Goal: Transaction & Acquisition: Purchase product/service

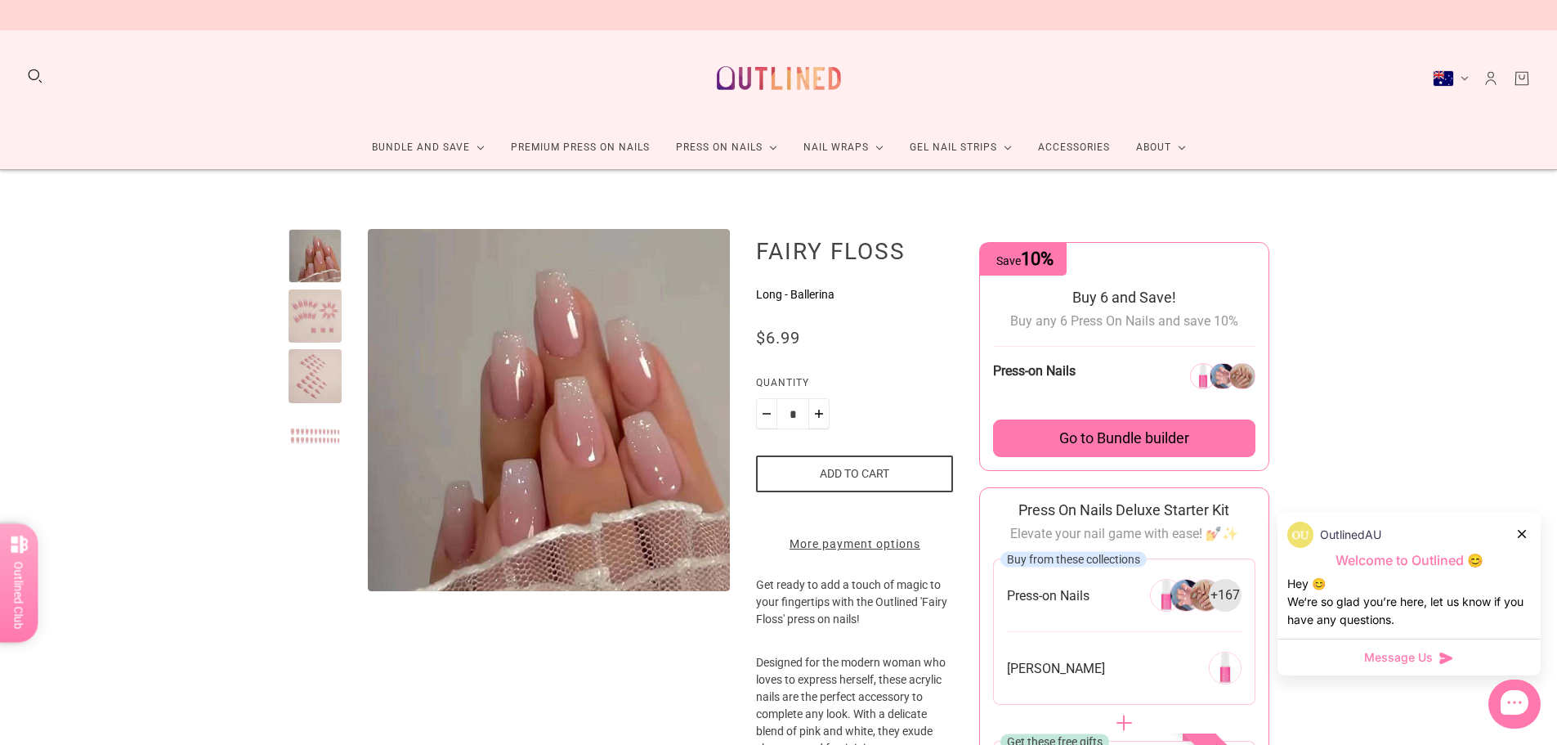
click at [863, 478] on button "Add to cart" at bounding box center [854, 473] width 197 height 37
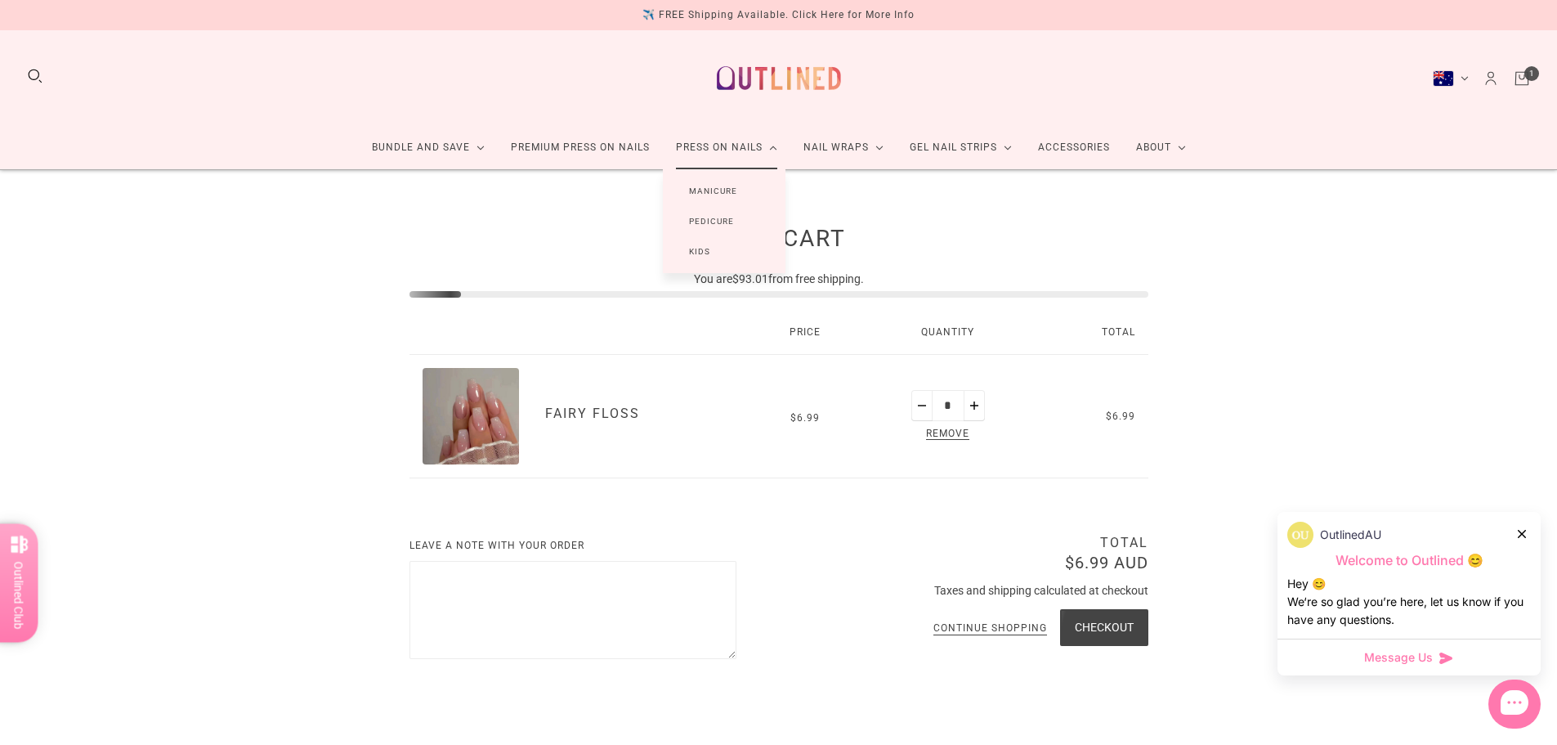
click at [717, 191] on link "Manicure" at bounding box center [713, 191] width 101 height 30
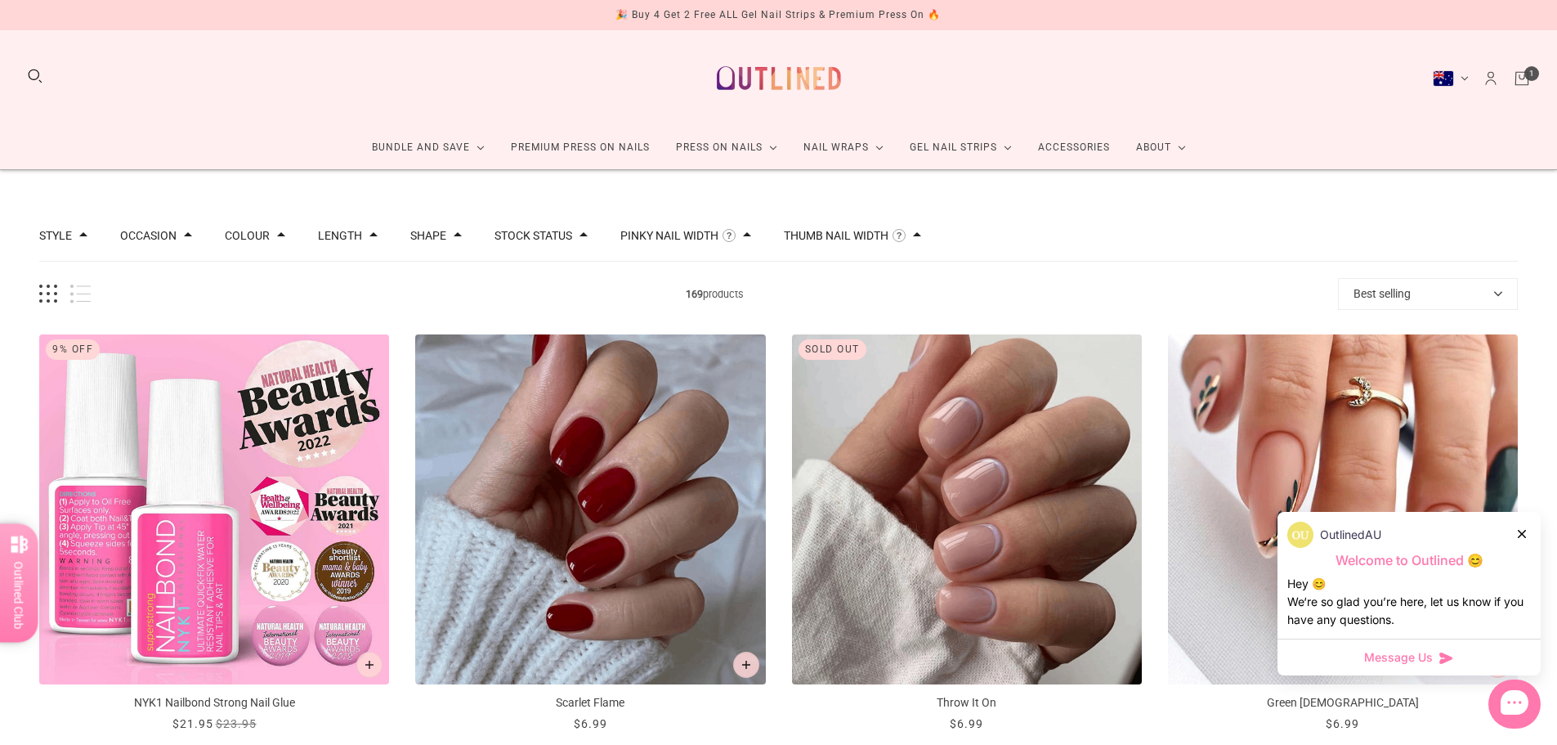
scroll to position [164, 0]
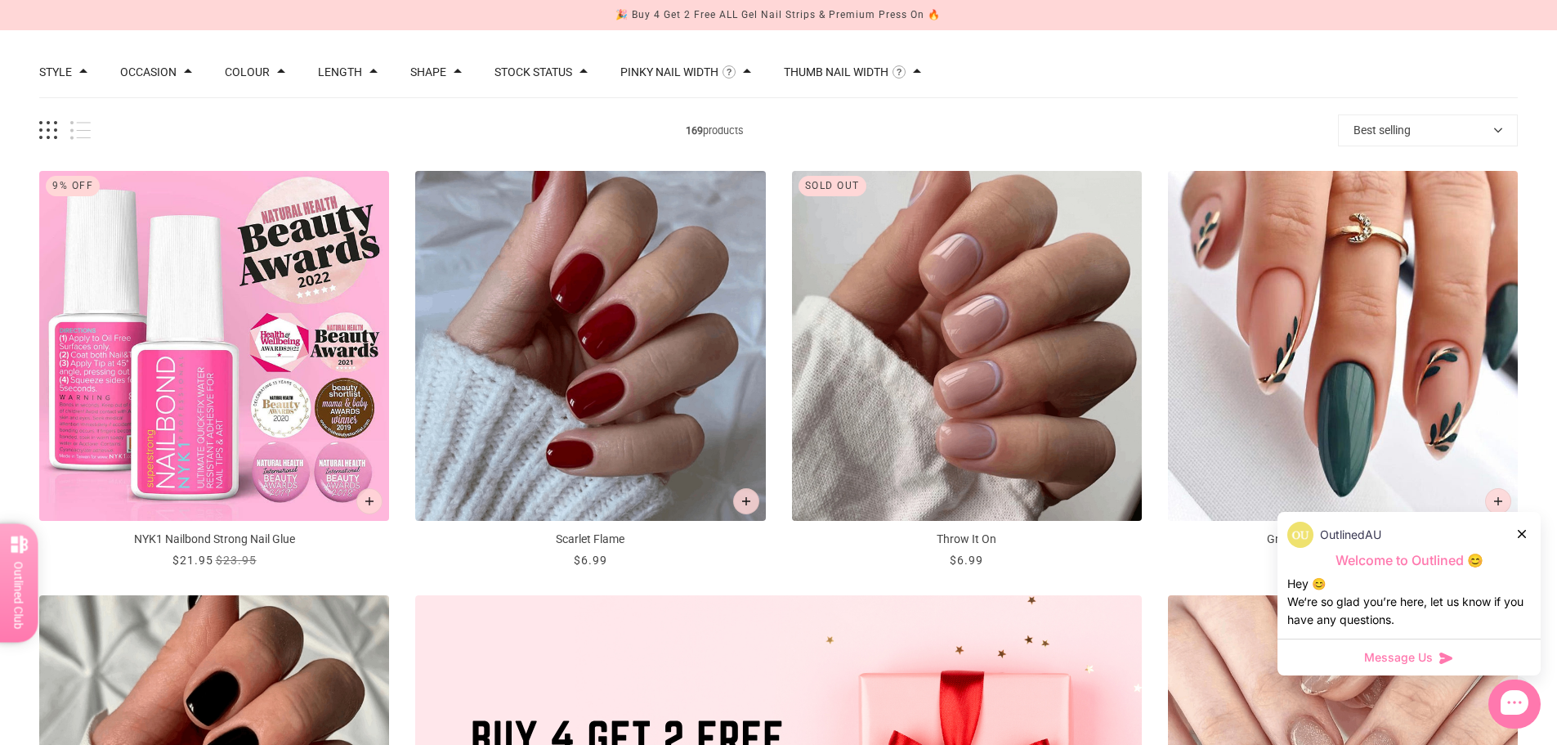
click at [247, 409] on img "NYK1 Nailbond Strong Nail Glue" at bounding box center [214, 346] width 350 height 350
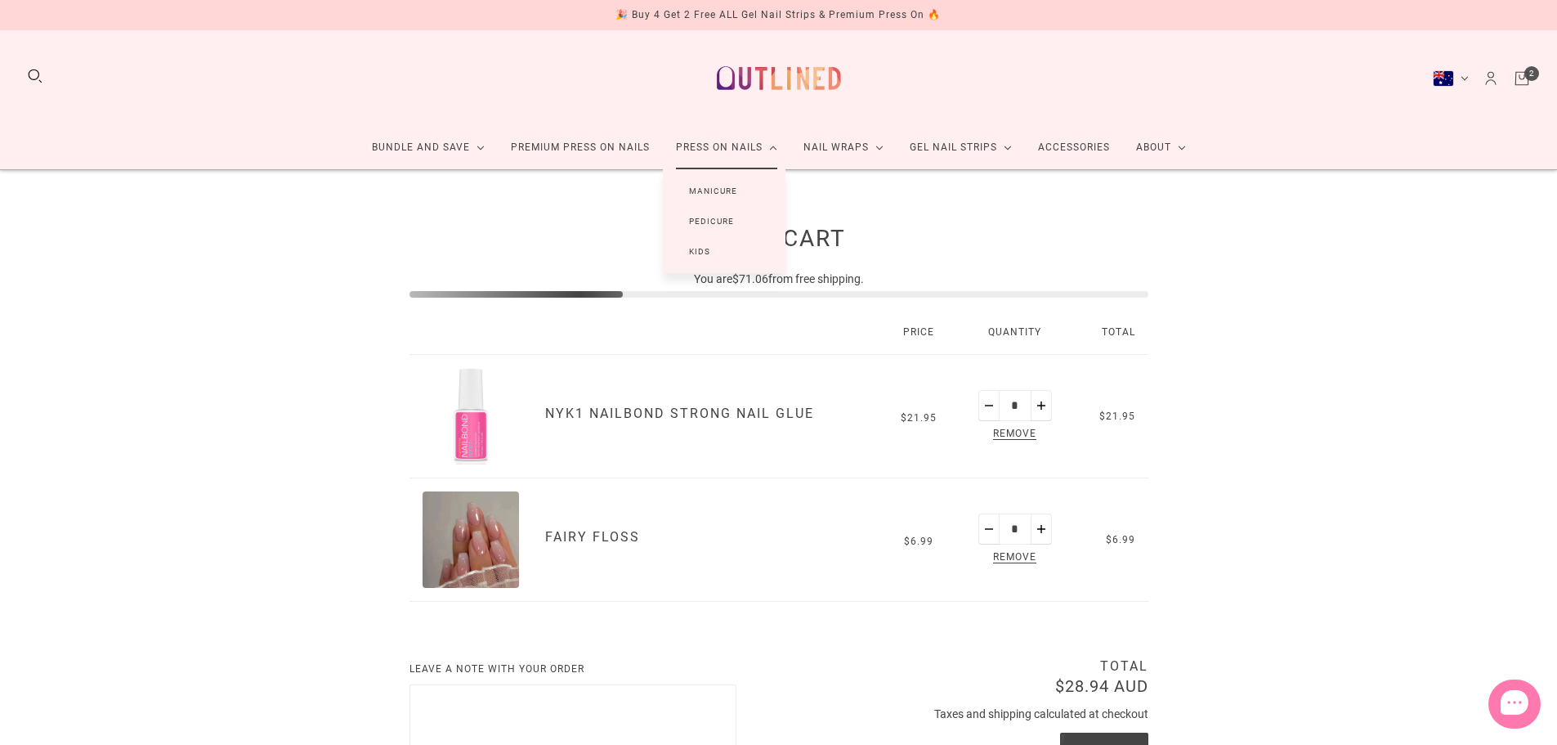
click at [726, 186] on link "Manicure" at bounding box center [713, 191] width 101 height 30
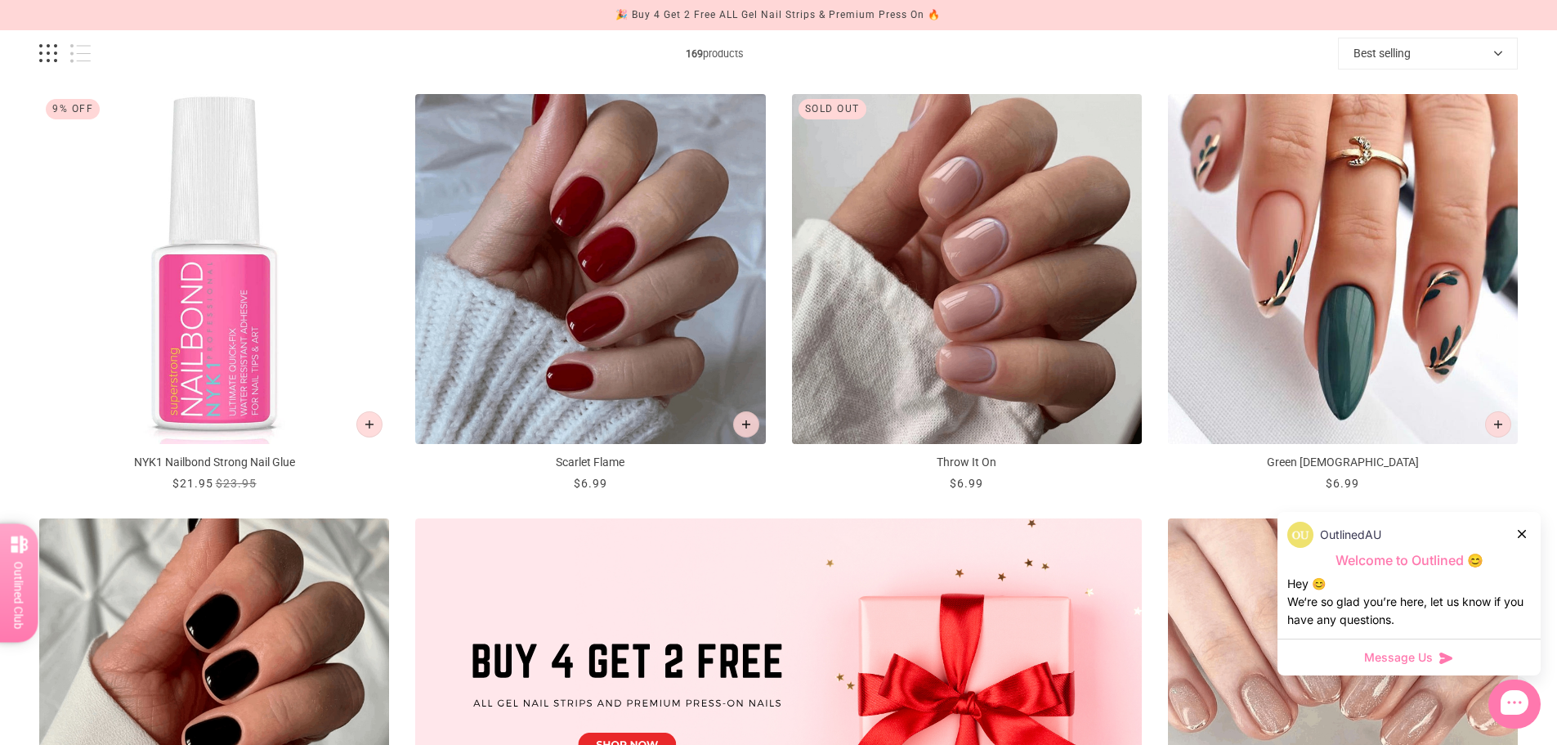
scroll to position [245, 0]
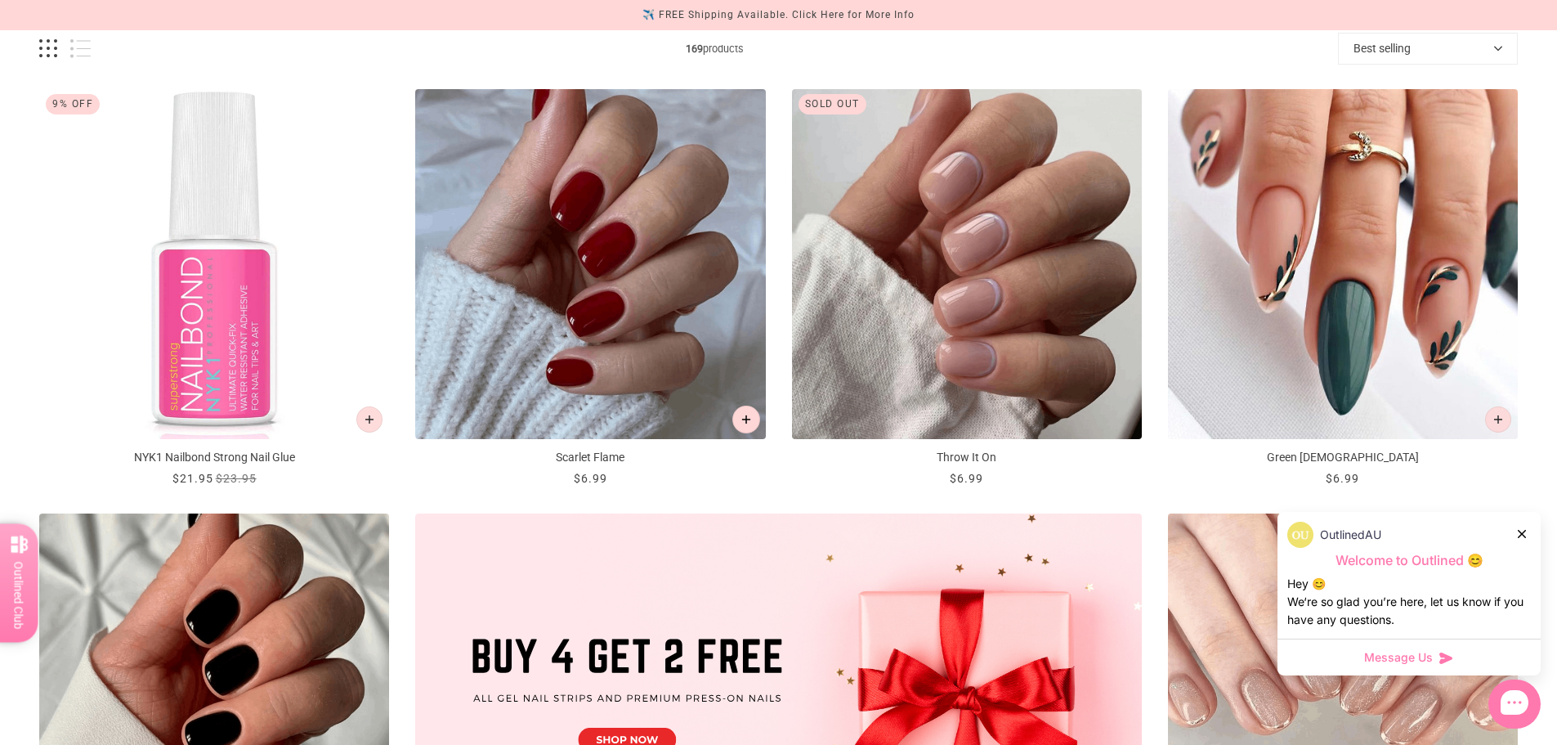
click at [737, 409] on product-quick-add "Scarlet Flame" at bounding box center [746, 419] width 39 height 39
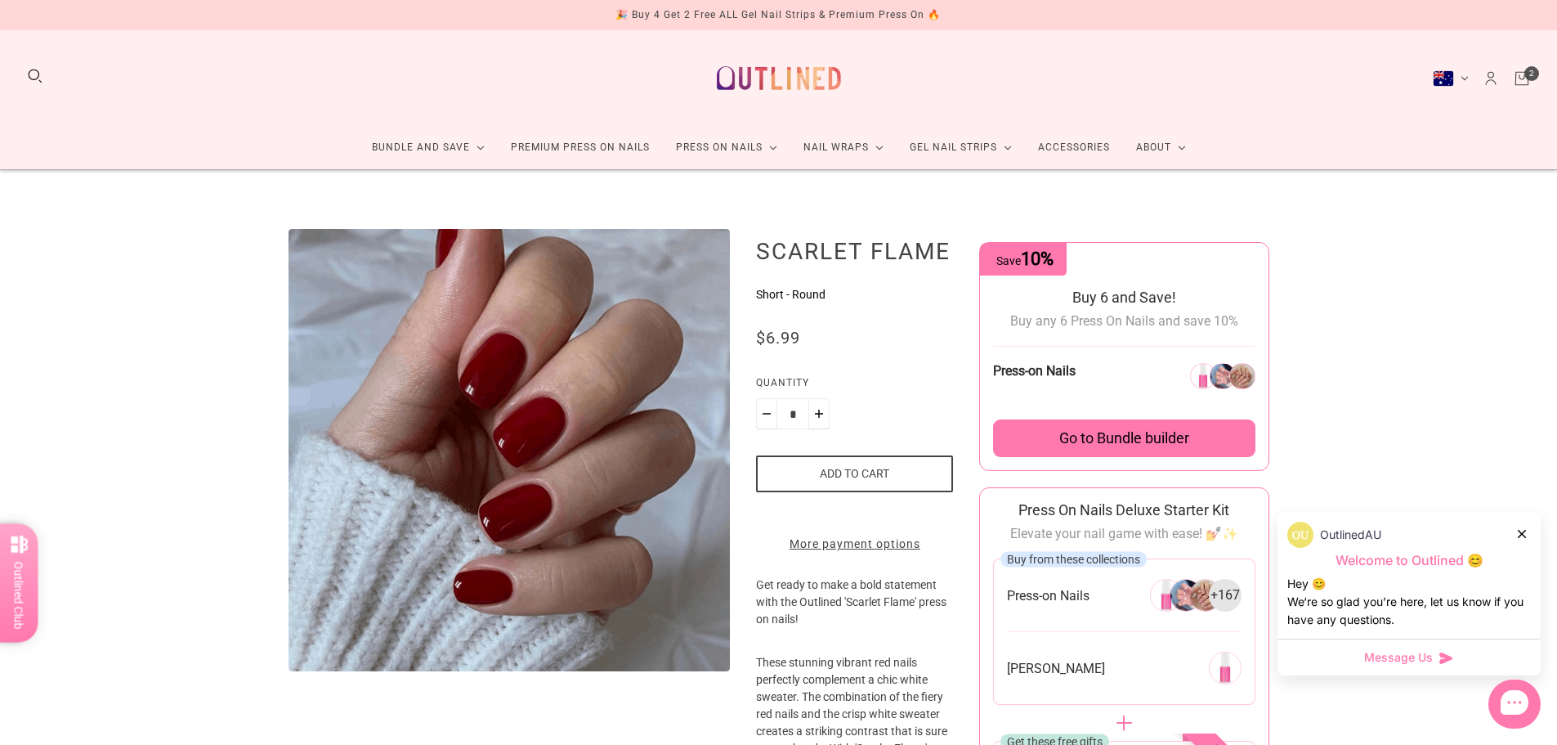
click at [817, 474] on button "Add to cart" at bounding box center [854, 473] width 197 height 37
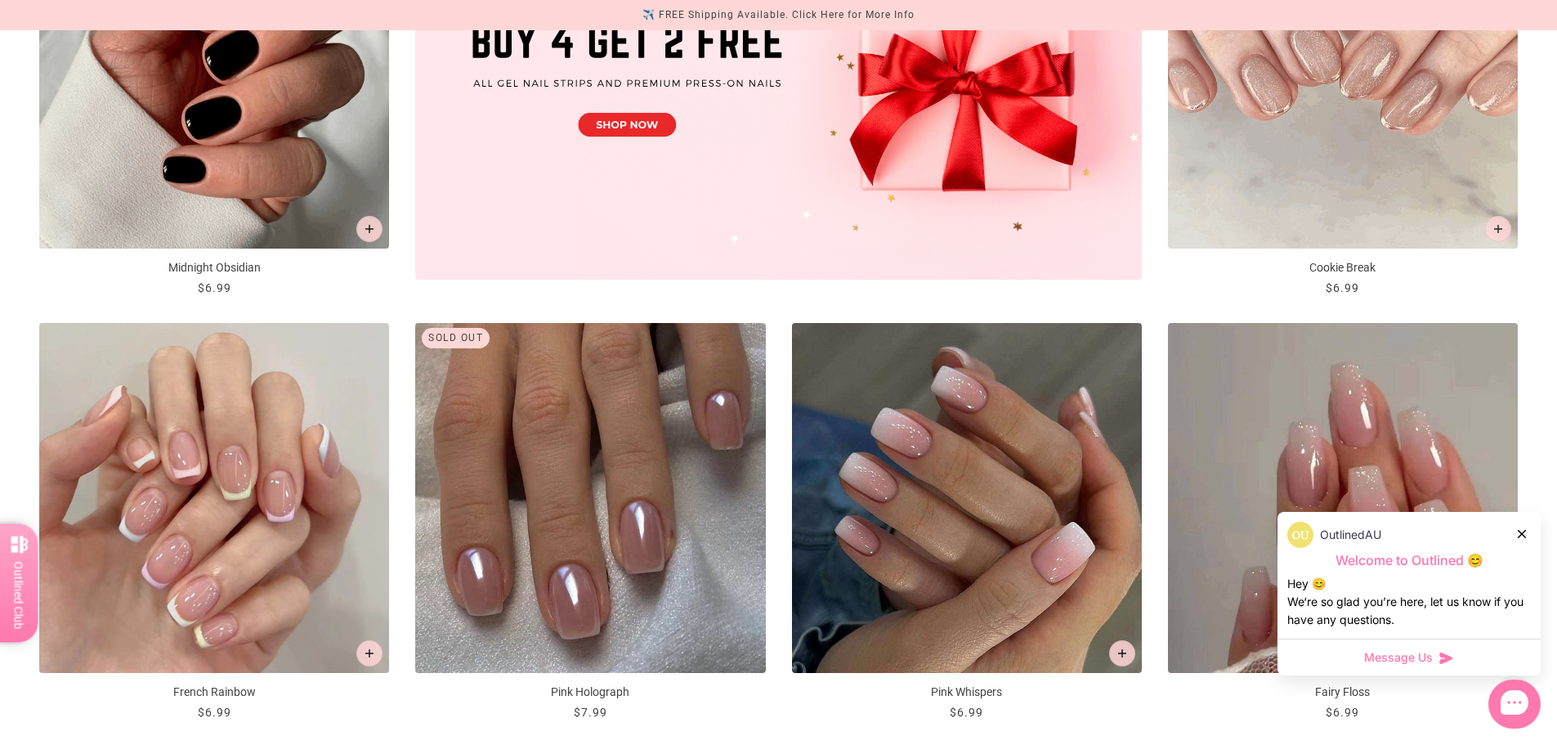
scroll to position [899, 0]
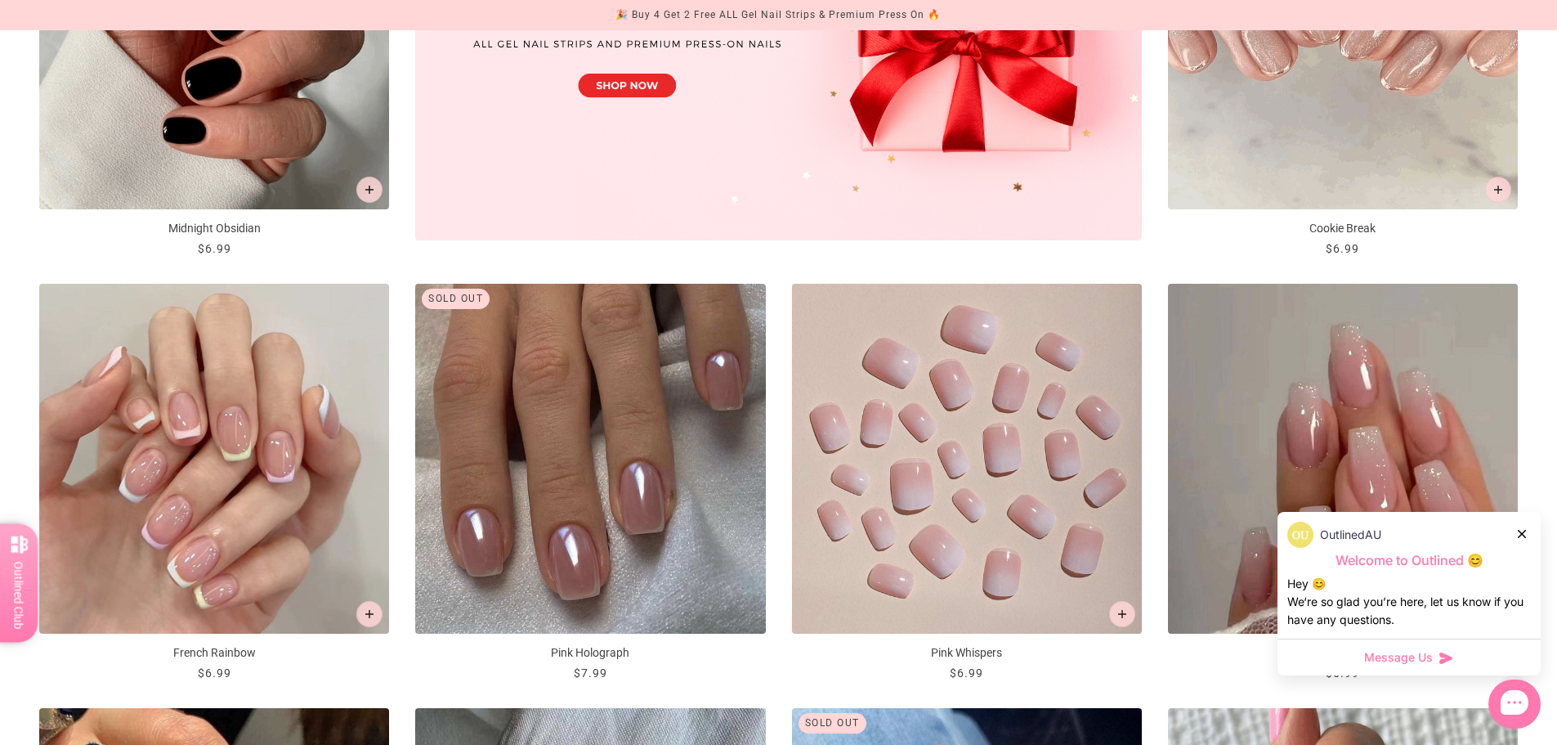
click at [971, 423] on img "Pink Whispers" at bounding box center [967, 459] width 350 height 350
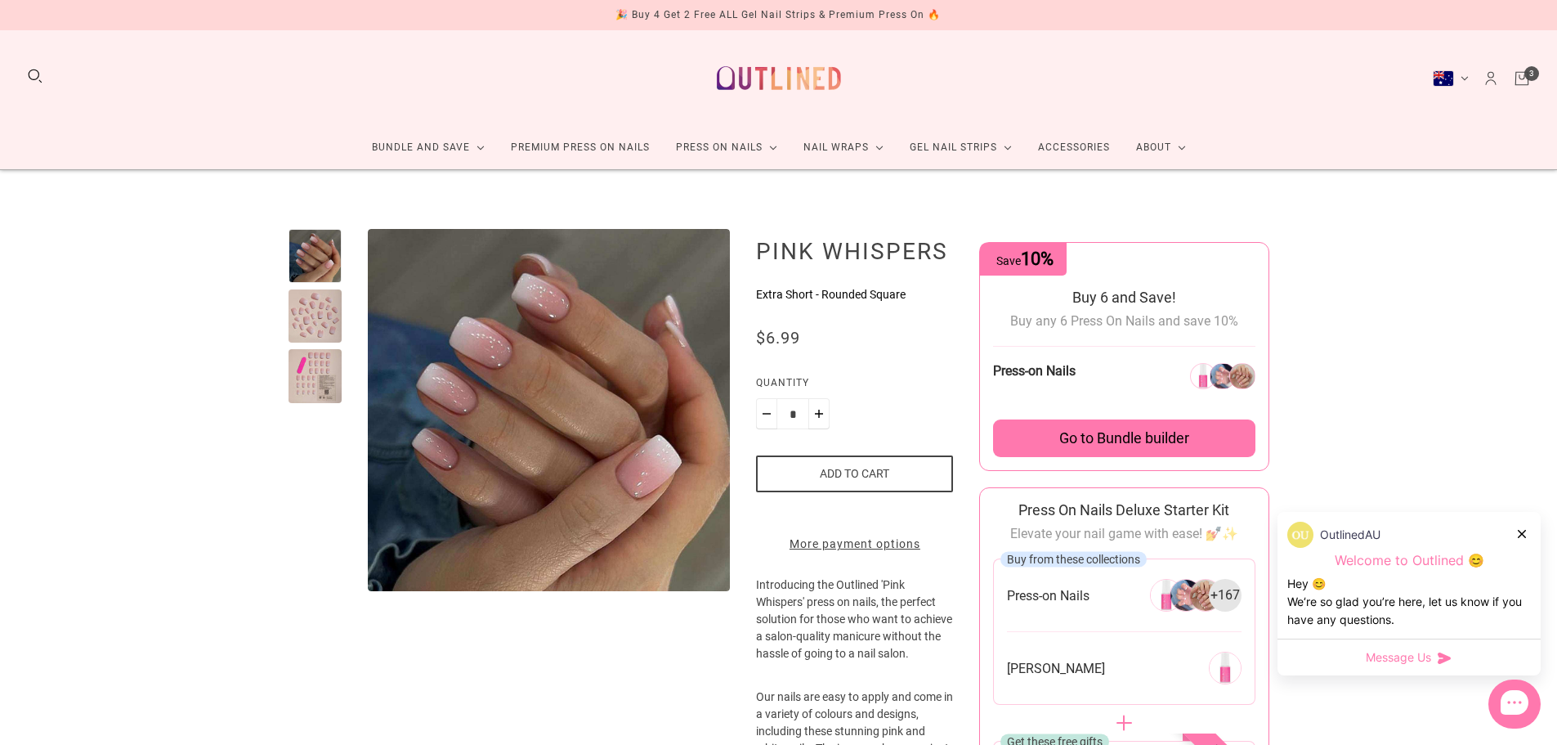
click at [881, 476] on button "Add to cart" at bounding box center [854, 473] width 197 height 37
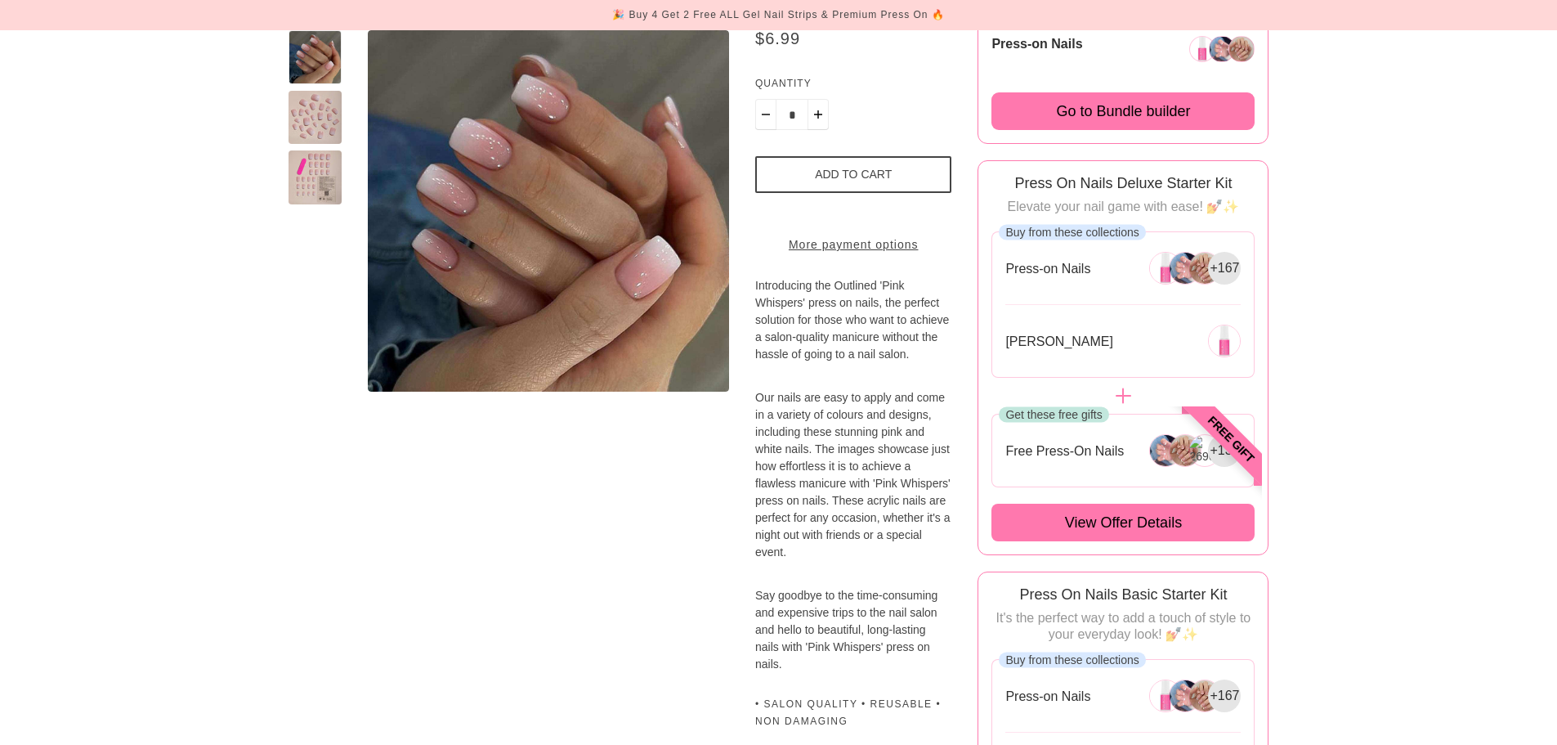
scroll to position [327, 0]
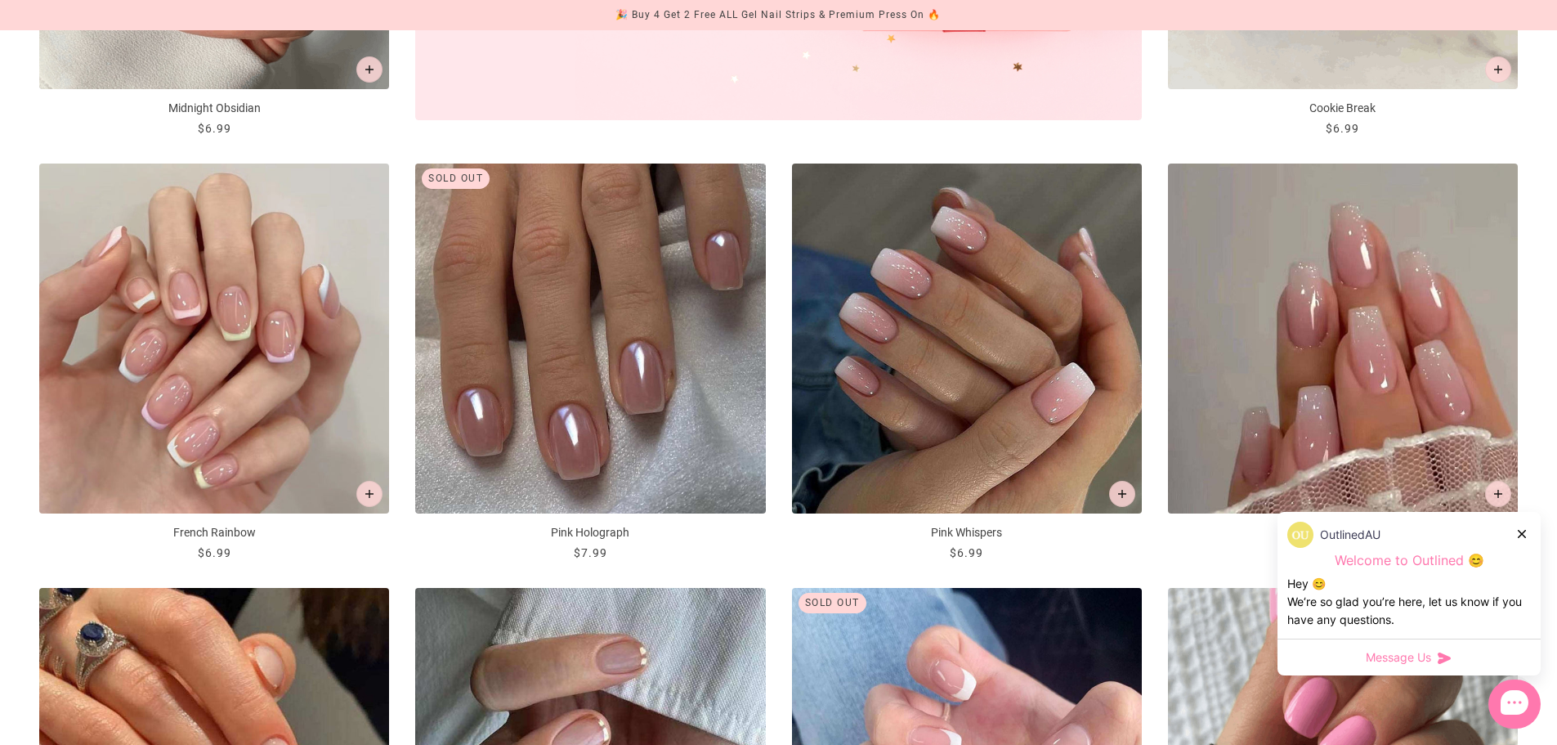
scroll to position [1308, 0]
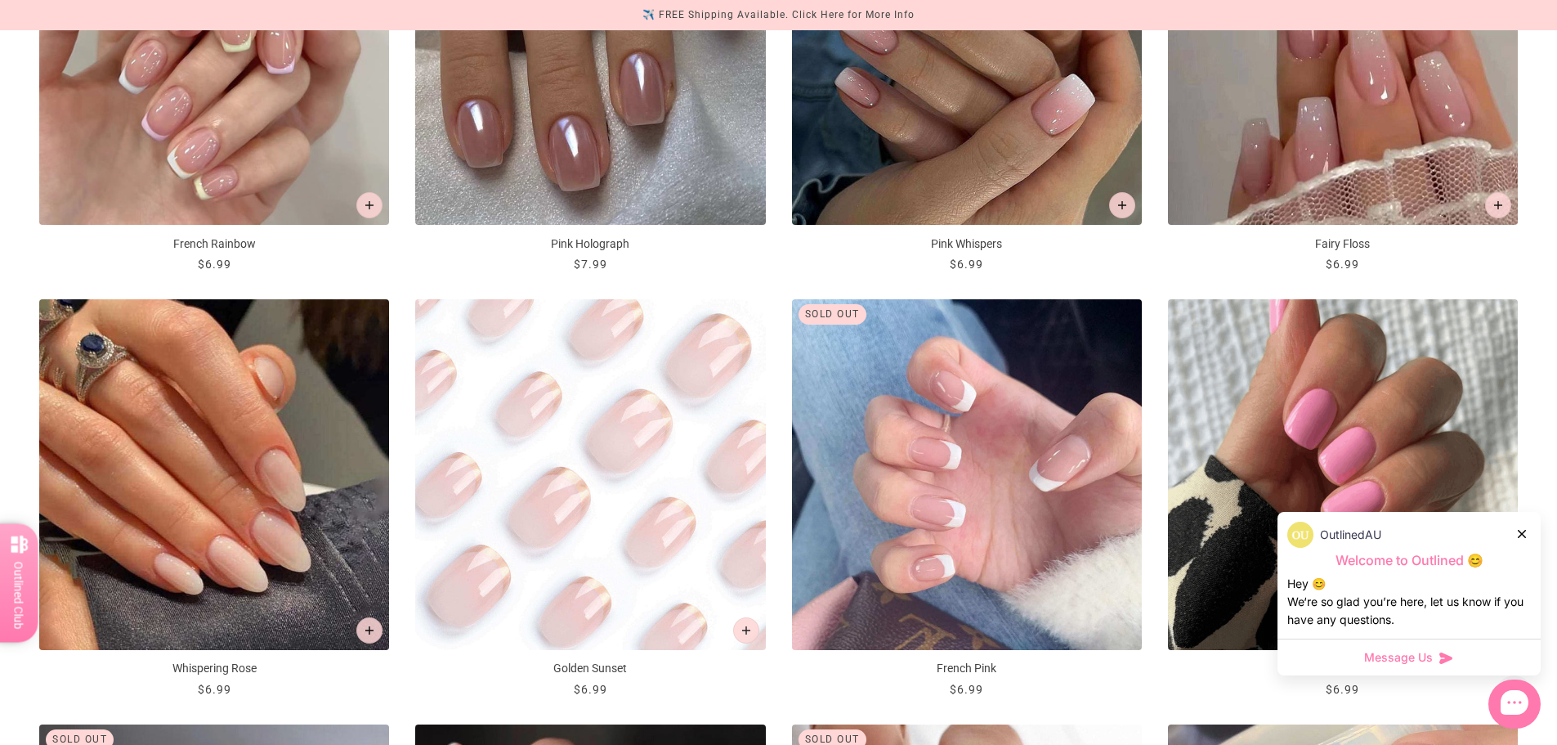
click at [671, 464] on img "Golden Sunset" at bounding box center [590, 474] width 350 height 350
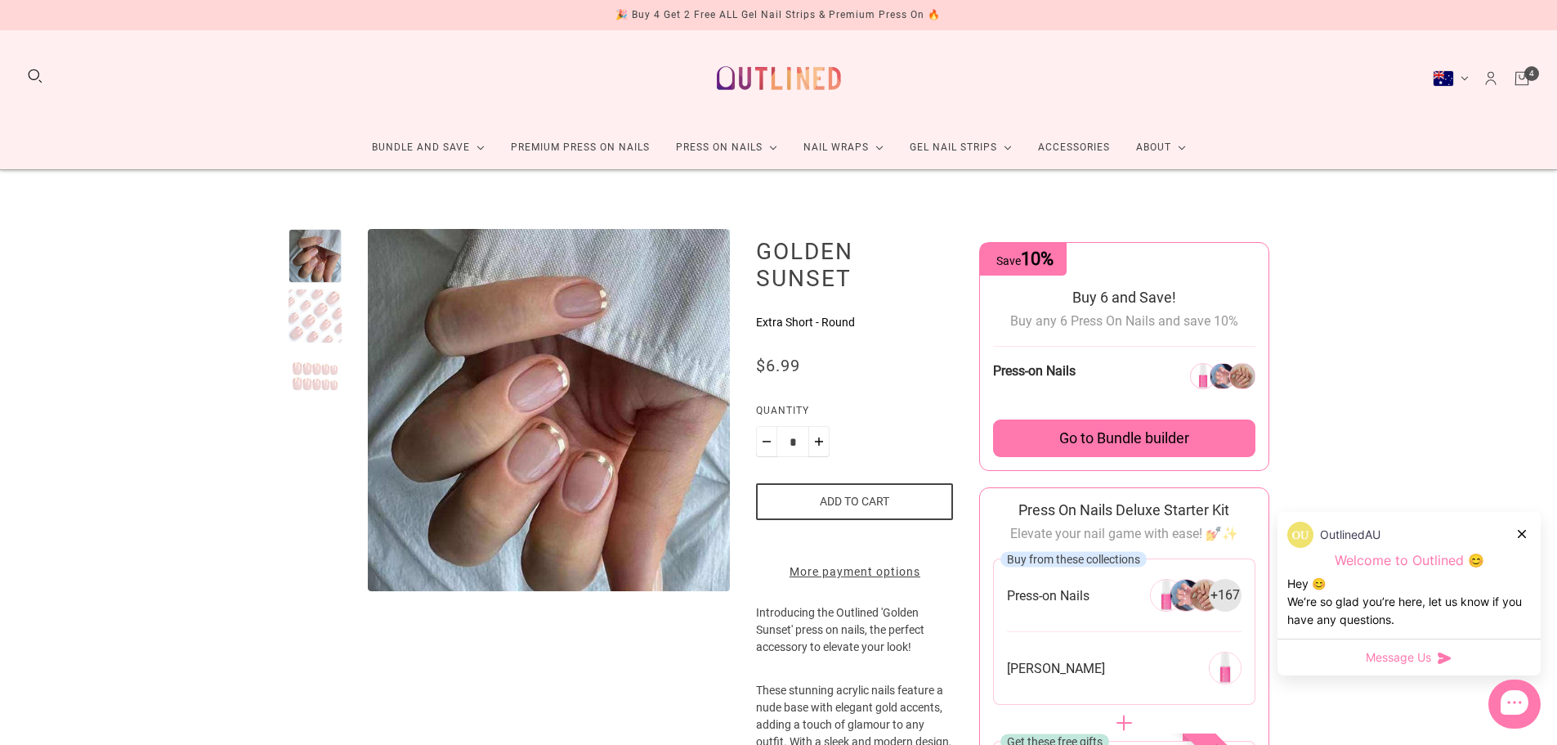
click at [809, 499] on button "Add to cart" at bounding box center [854, 501] width 197 height 37
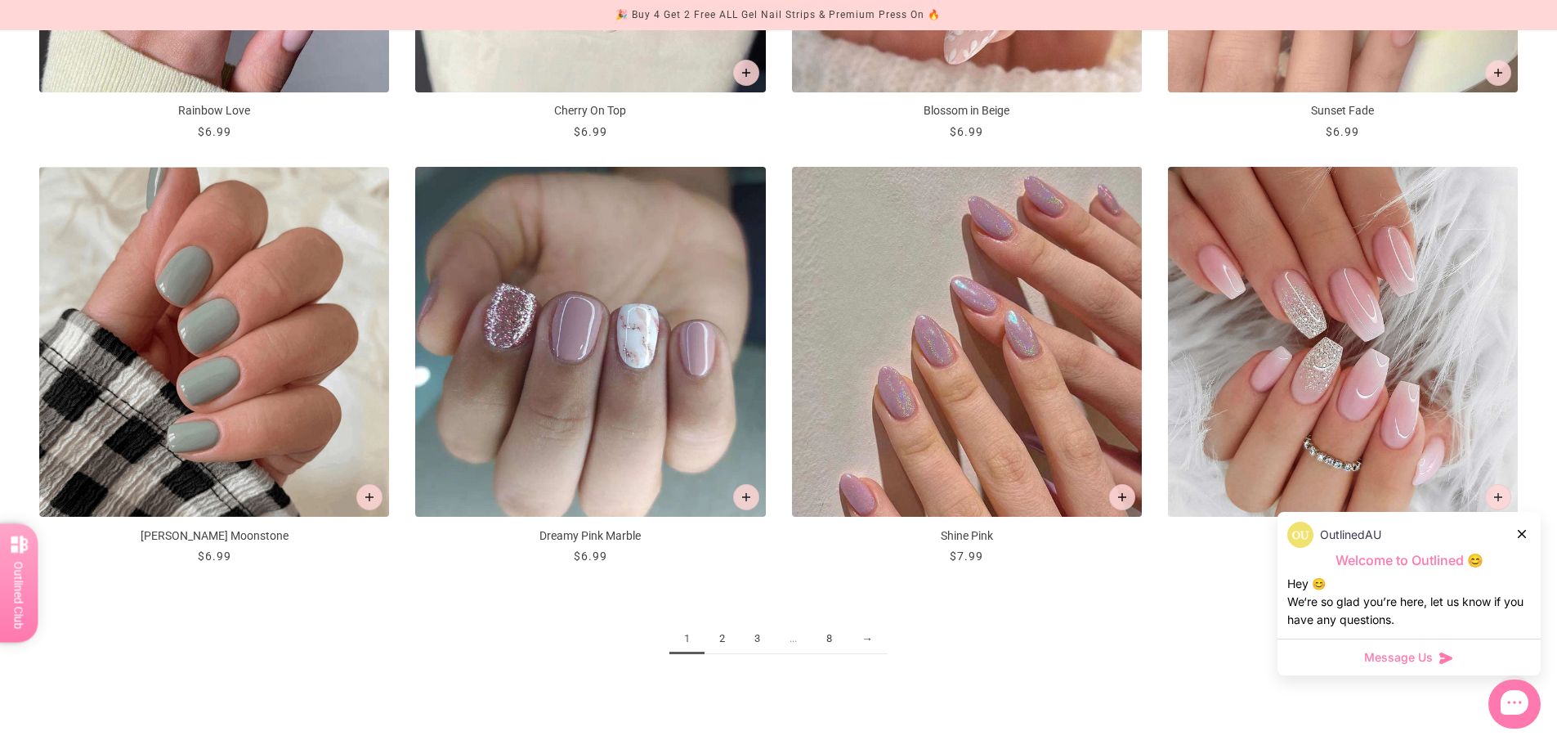
scroll to position [2289, 0]
click at [734, 635] on link "2" at bounding box center [722, 640] width 35 height 30
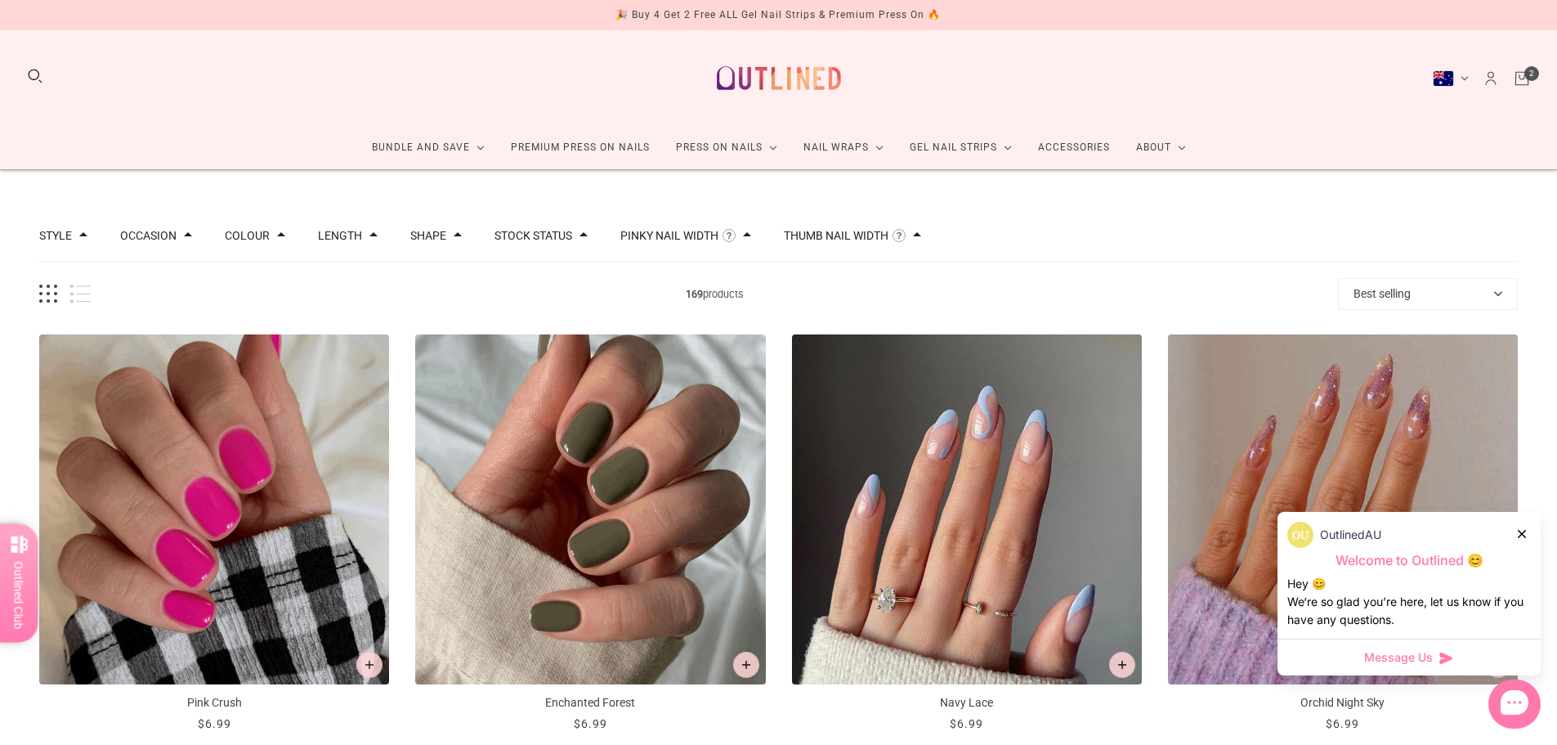
drag, startPoint x: 1520, startPoint y: 531, endPoint x: 1569, endPoint y: 514, distance: 52.0
click at [1520, 531] on icon at bounding box center [1522, 534] width 8 height 8
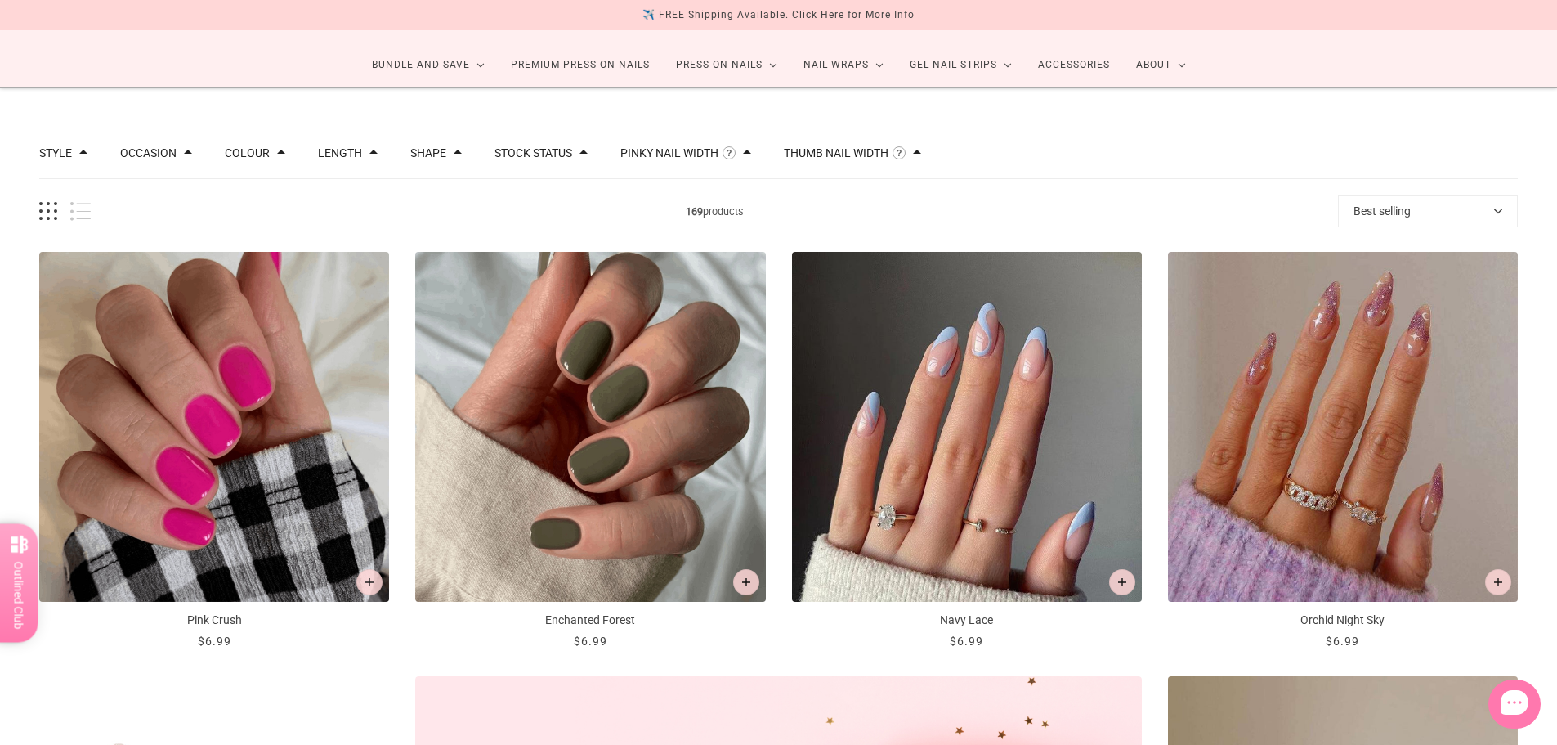
scroll to position [245, 0]
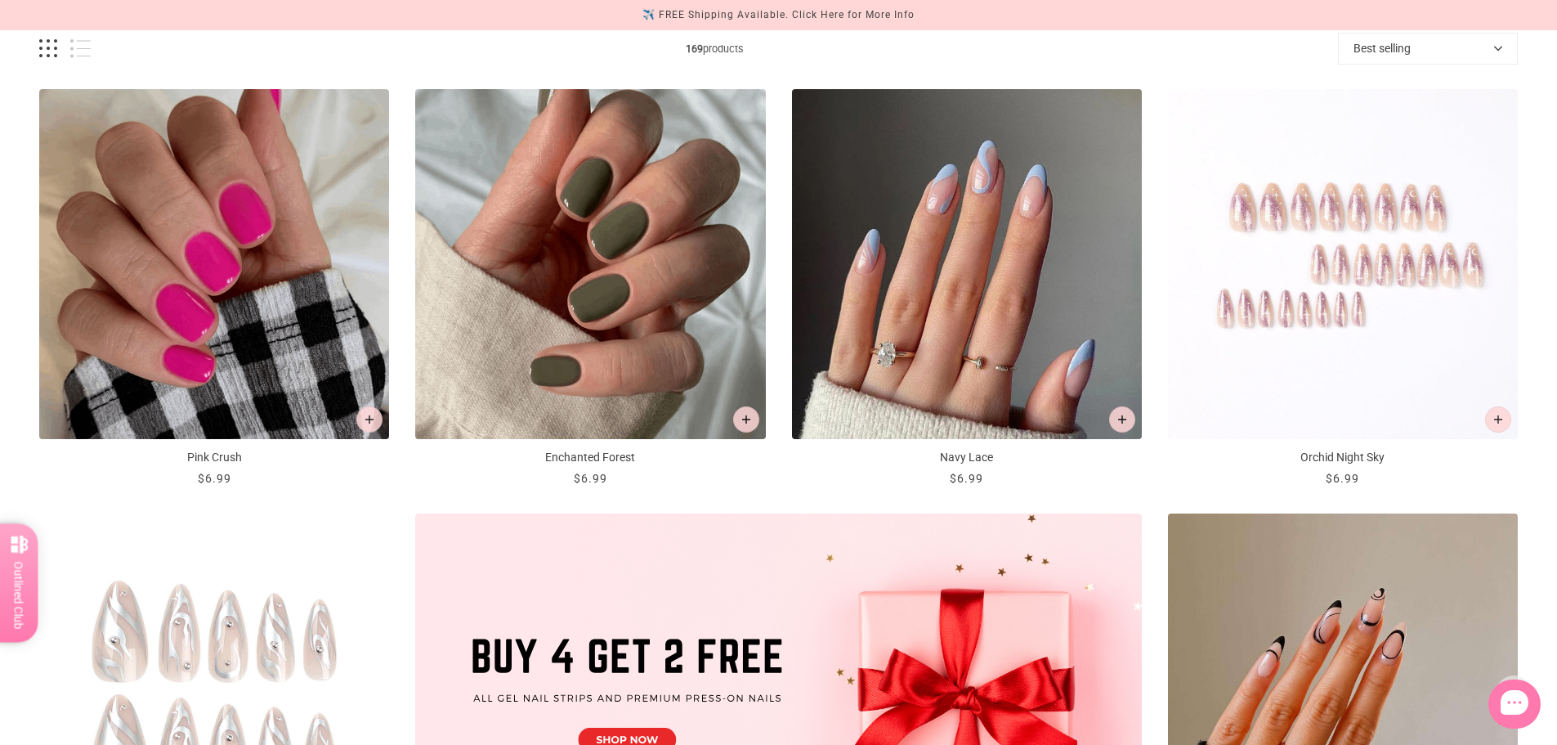
click at [1371, 347] on img "Orchid Night Sky" at bounding box center [1343, 264] width 350 height 350
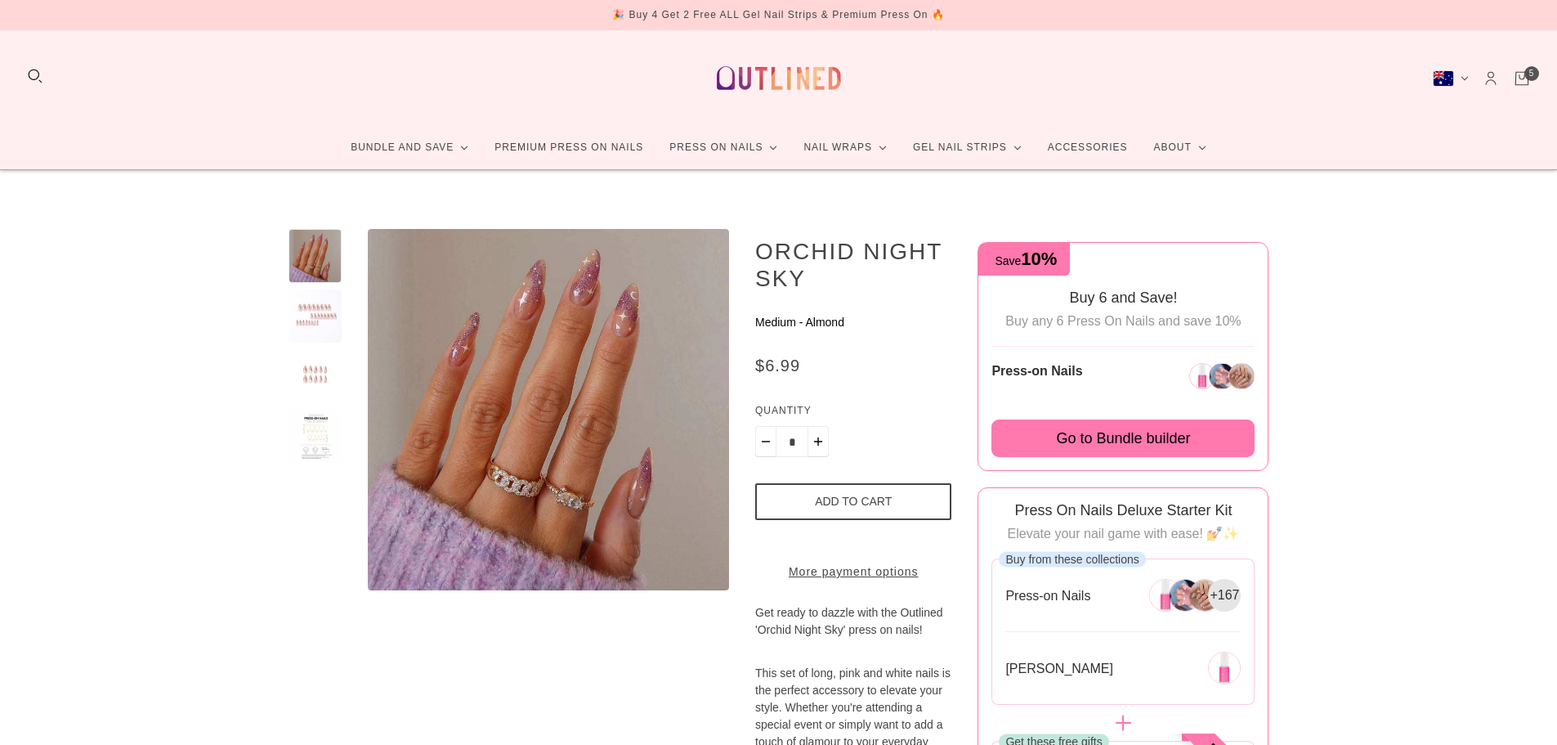
click at [914, 494] on button "Add to cart" at bounding box center [854, 501] width 197 height 37
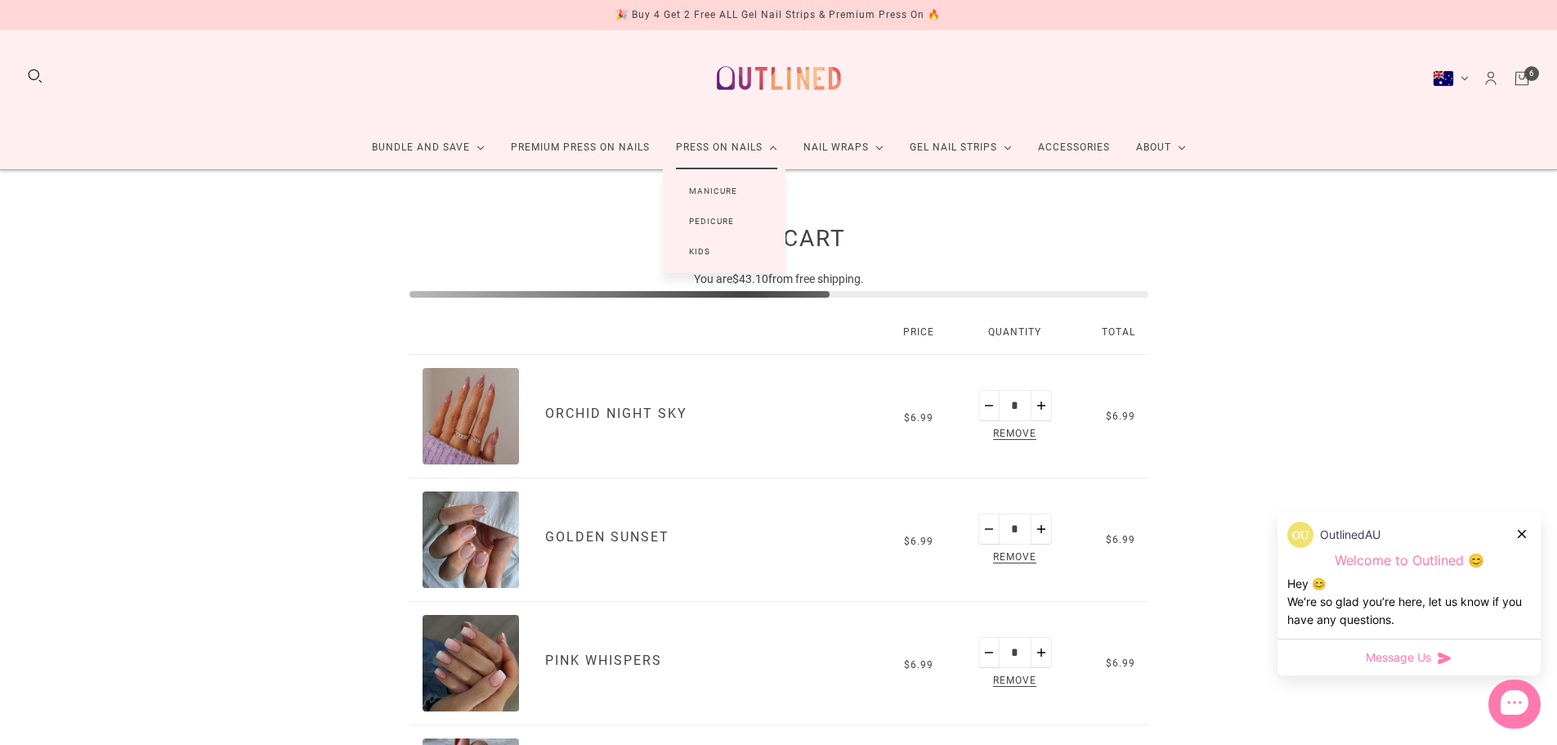
click at [726, 190] on link "Manicure" at bounding box center [713, 191] width 101 height 30
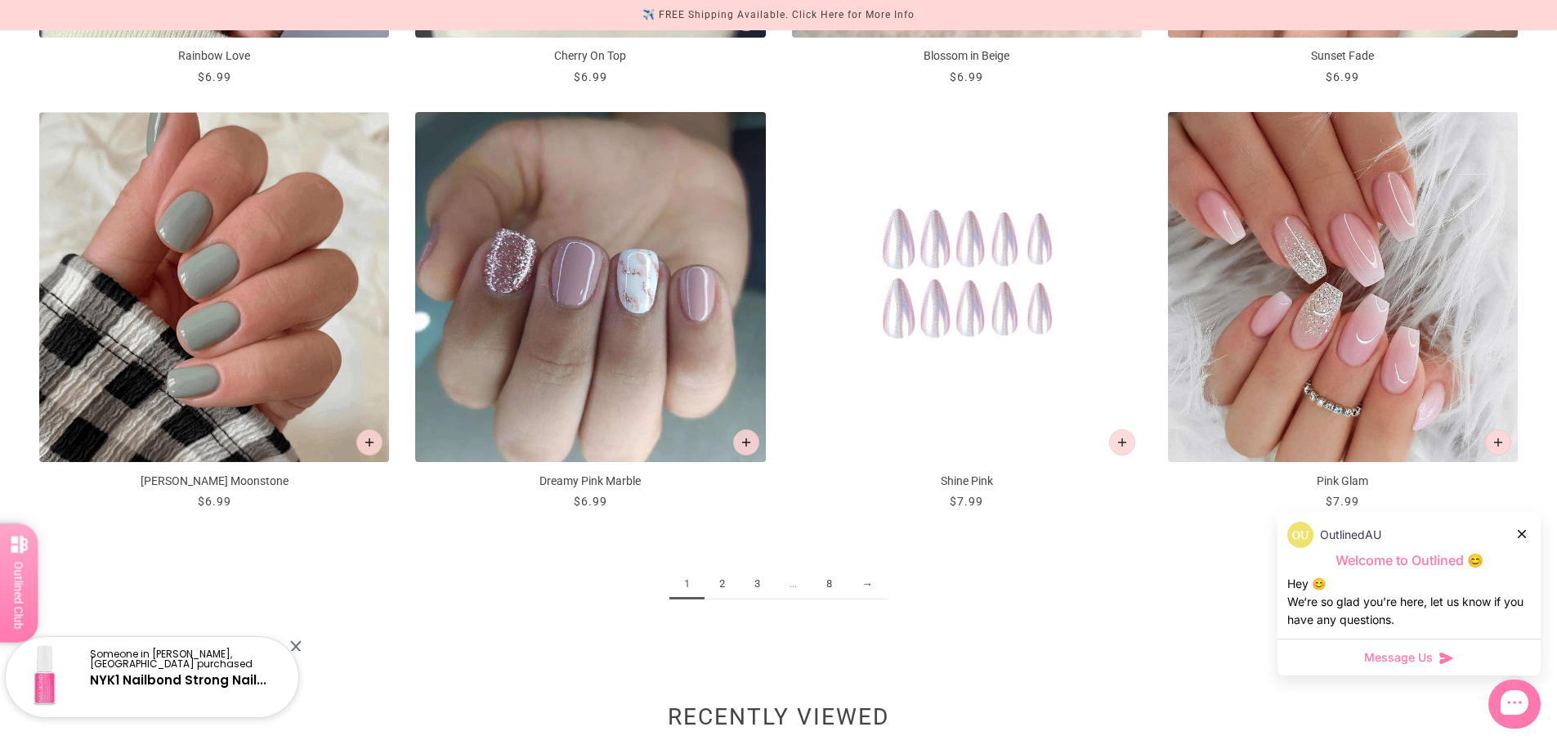
scroll to position [2449, 0]
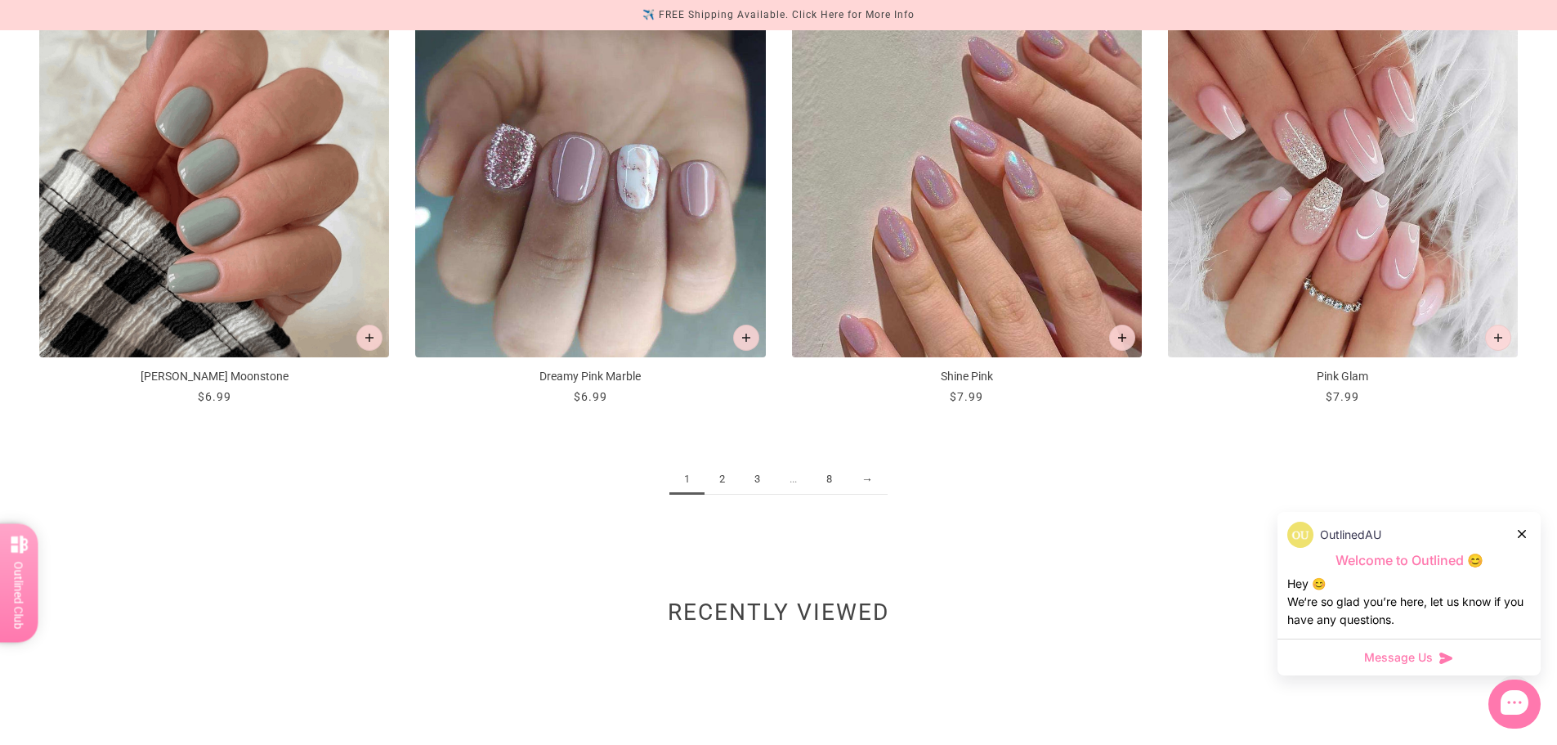
click at [732, 478] on link "2" at bounding box center [722, 479] width 35 height 30
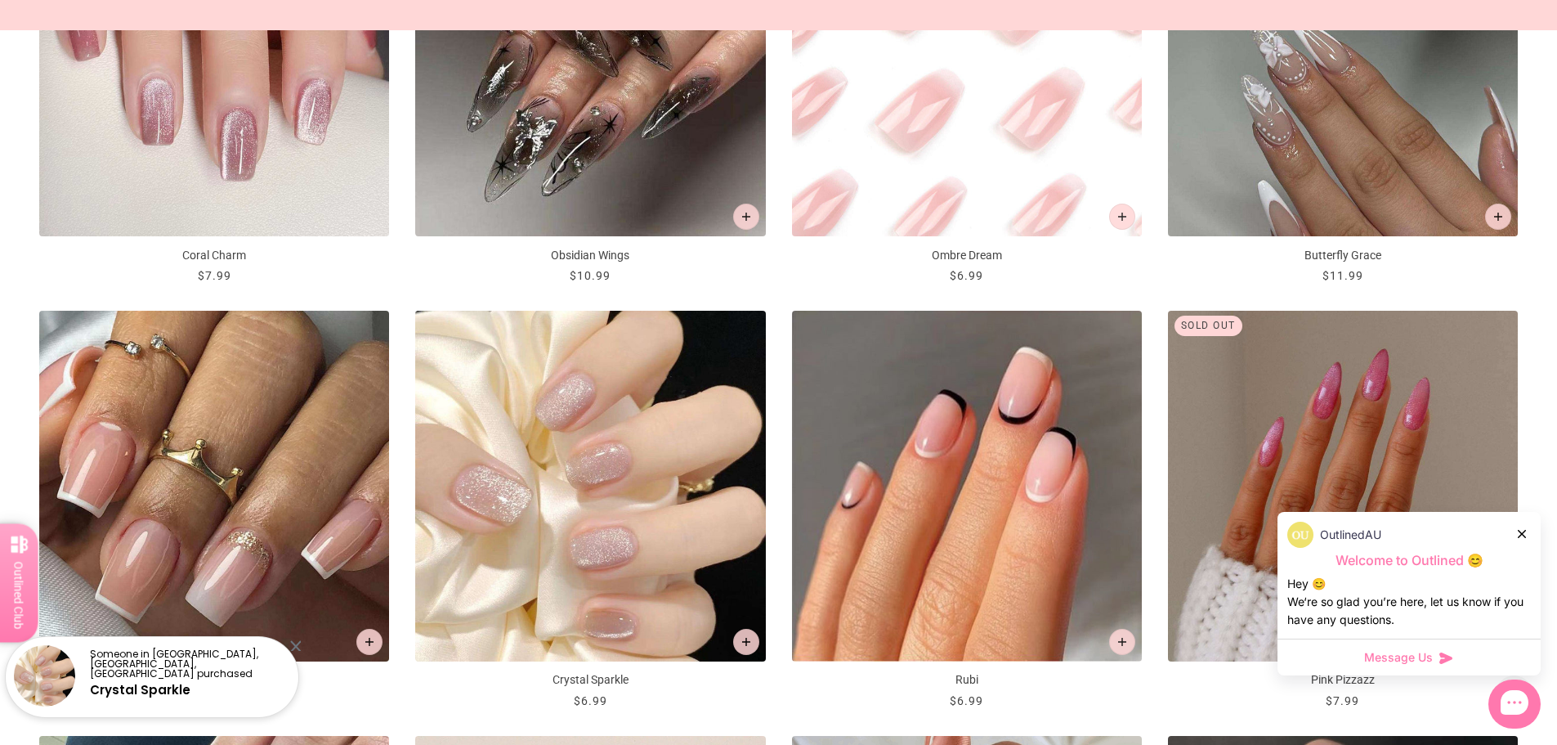
scroll to position [1390, 0]
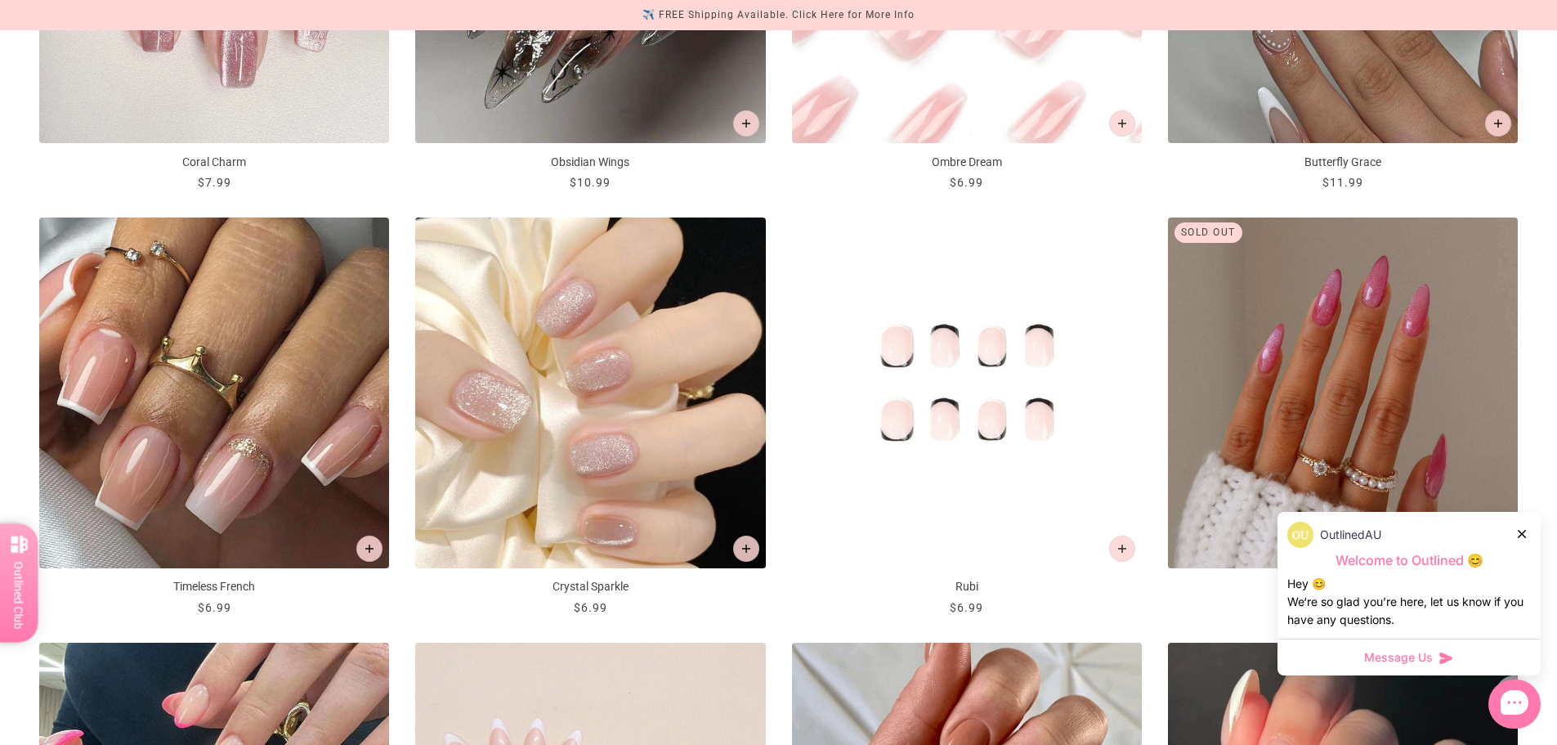
click at [1030, 486] on img "Rubi" at bounding box center [967, 392] width 350 height 350
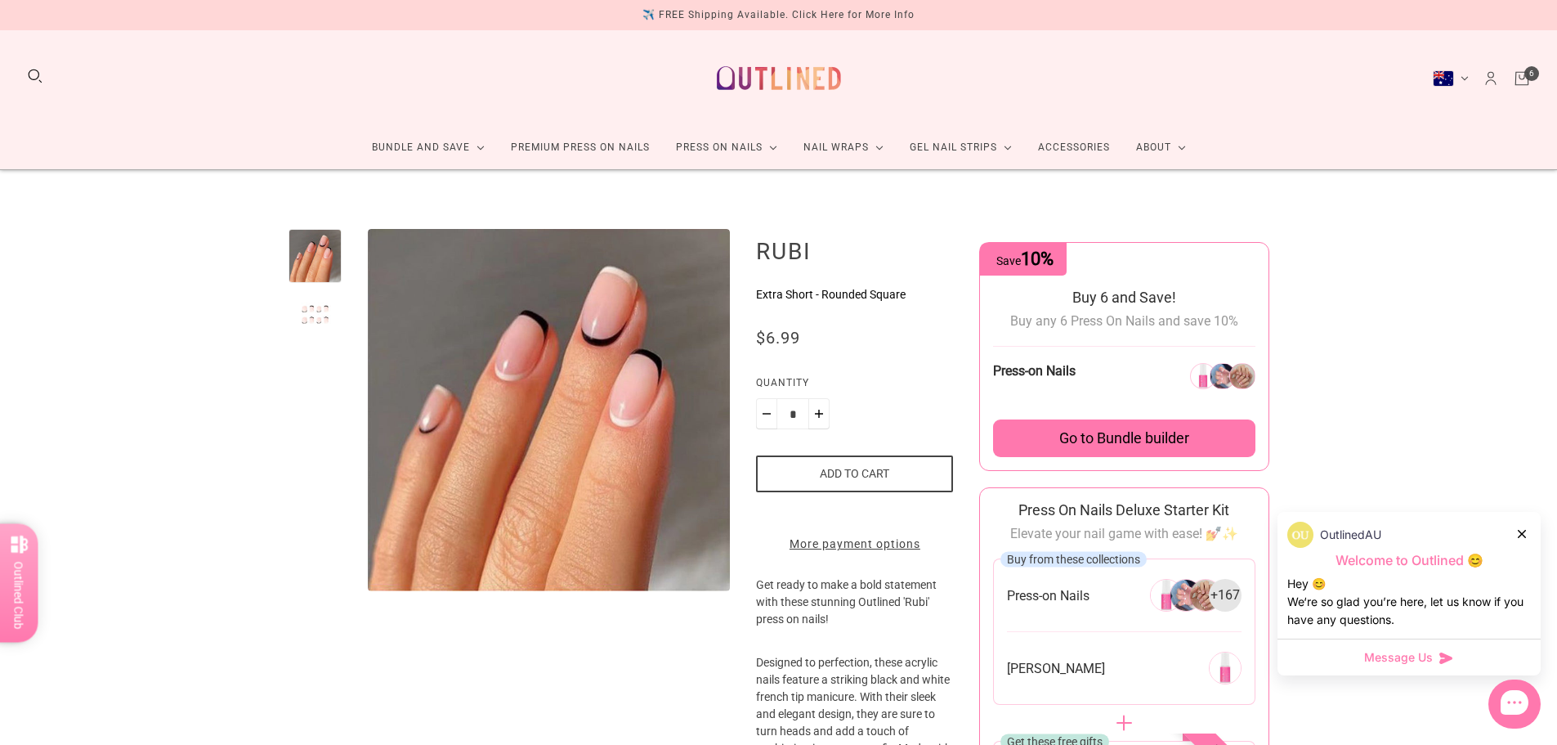
click at [809, 473] on button "Add to cart" at bounding box center [854, 473] width 197 height 37
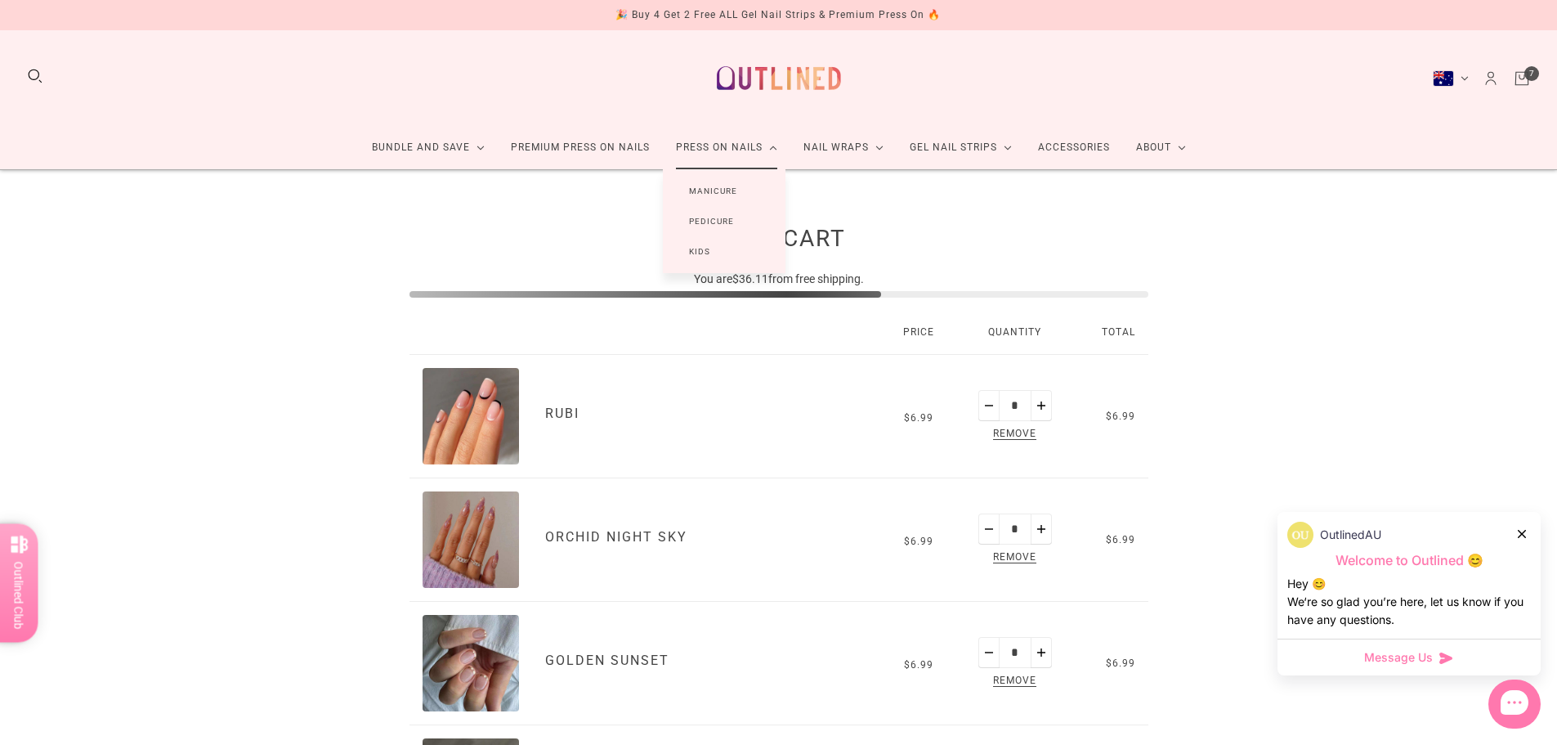
click at [733, 191] on link "Manicure" at bounding box center [713, 191] width 101 height 30
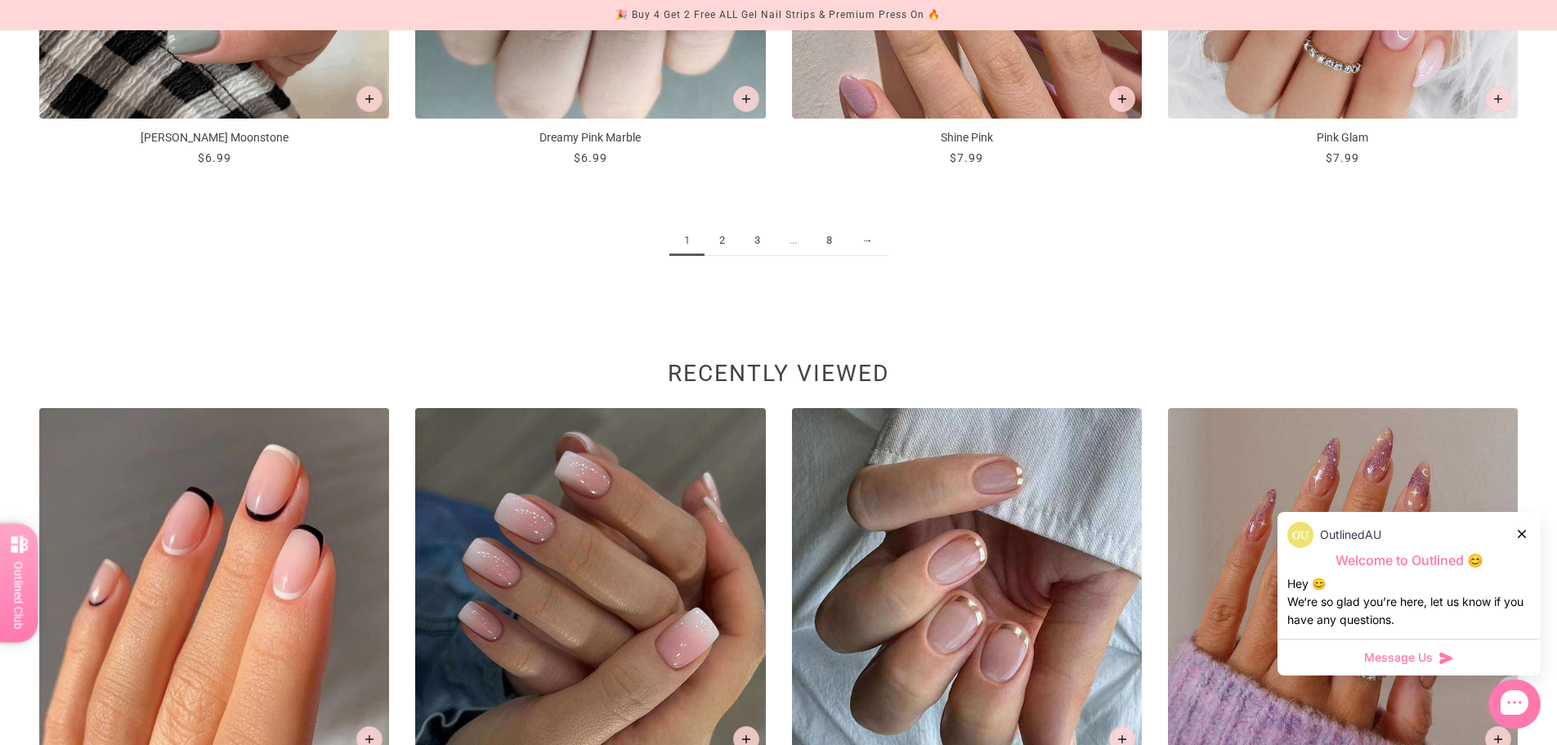
click at [757, 239] on link "3" at bounding box center [757, 241] width 35 height 30
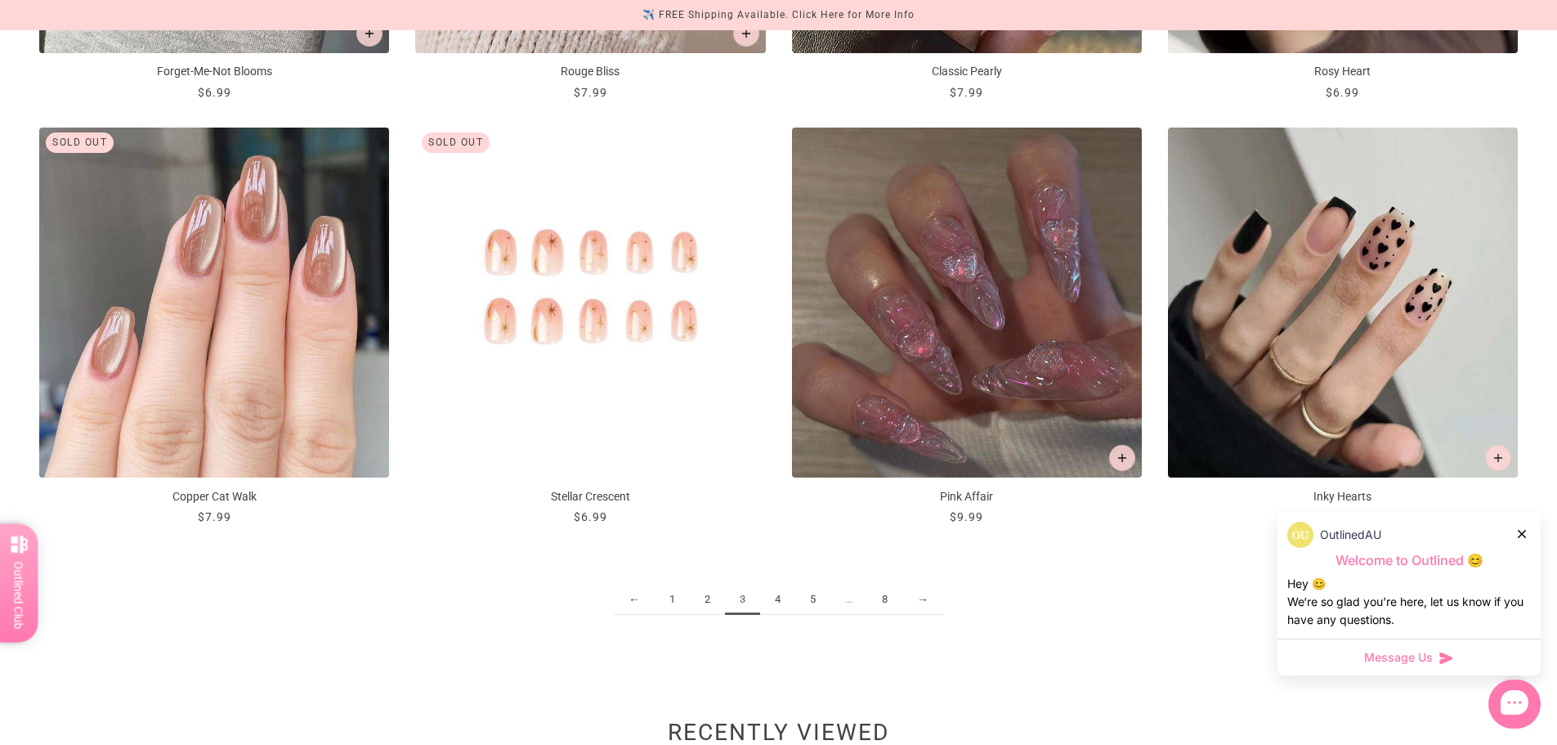
scroll to position [2371, 0]
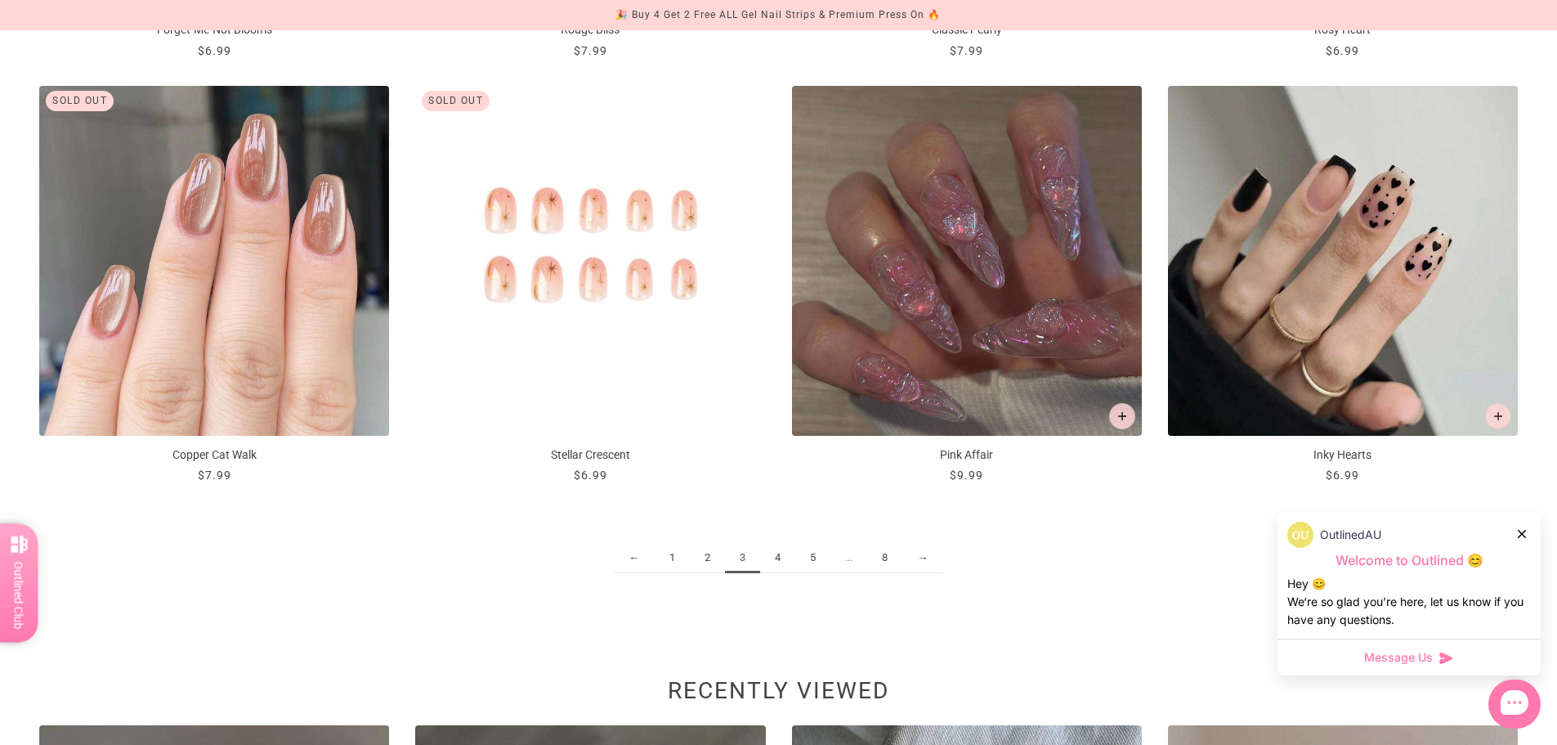
click at [780, 558] on link "4" at bounding box center [777, 558] width 35 height 30
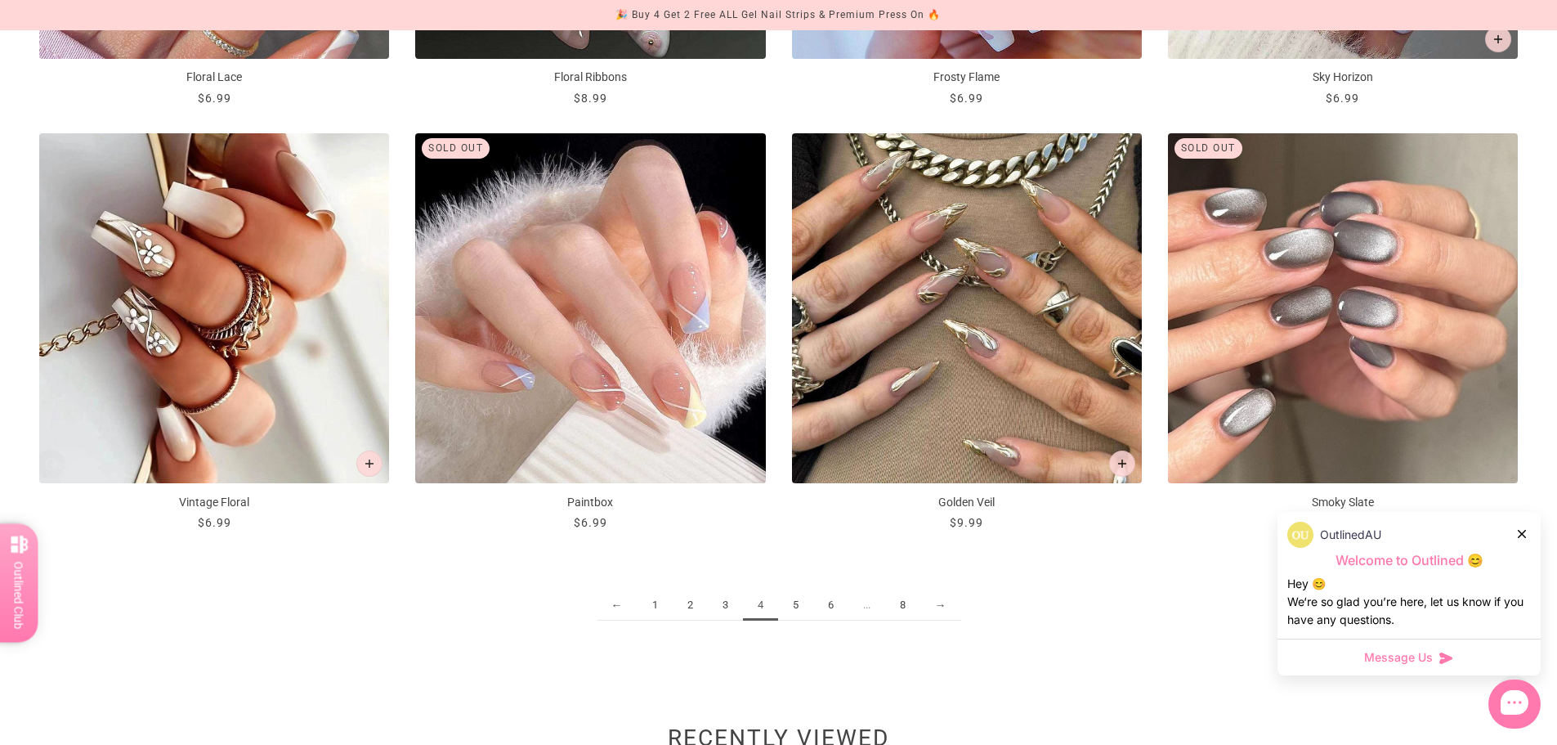
scroll to position [2371, 0]
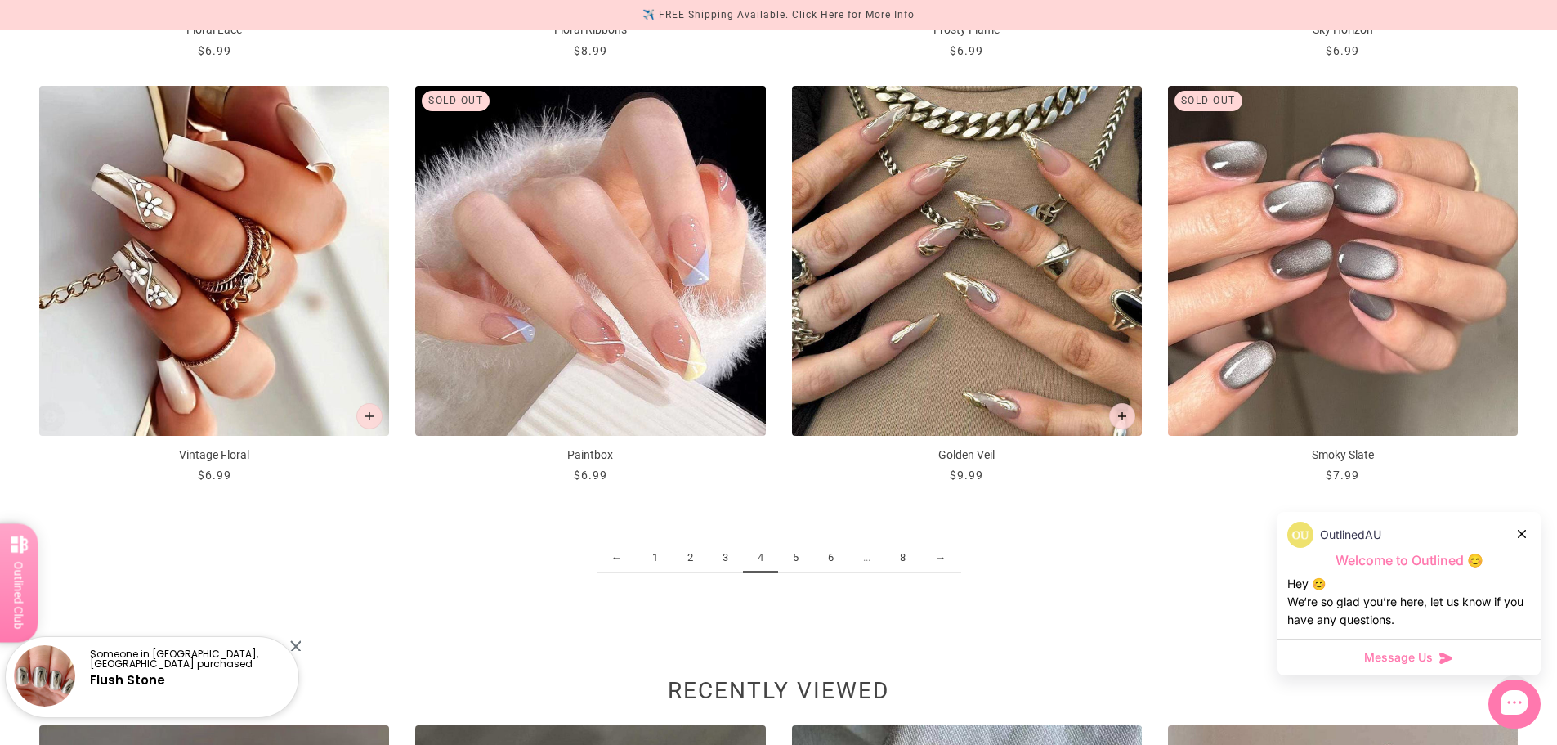
click at [800, 562] on link "5" at bounding box center [795, 558] width 35 height 30
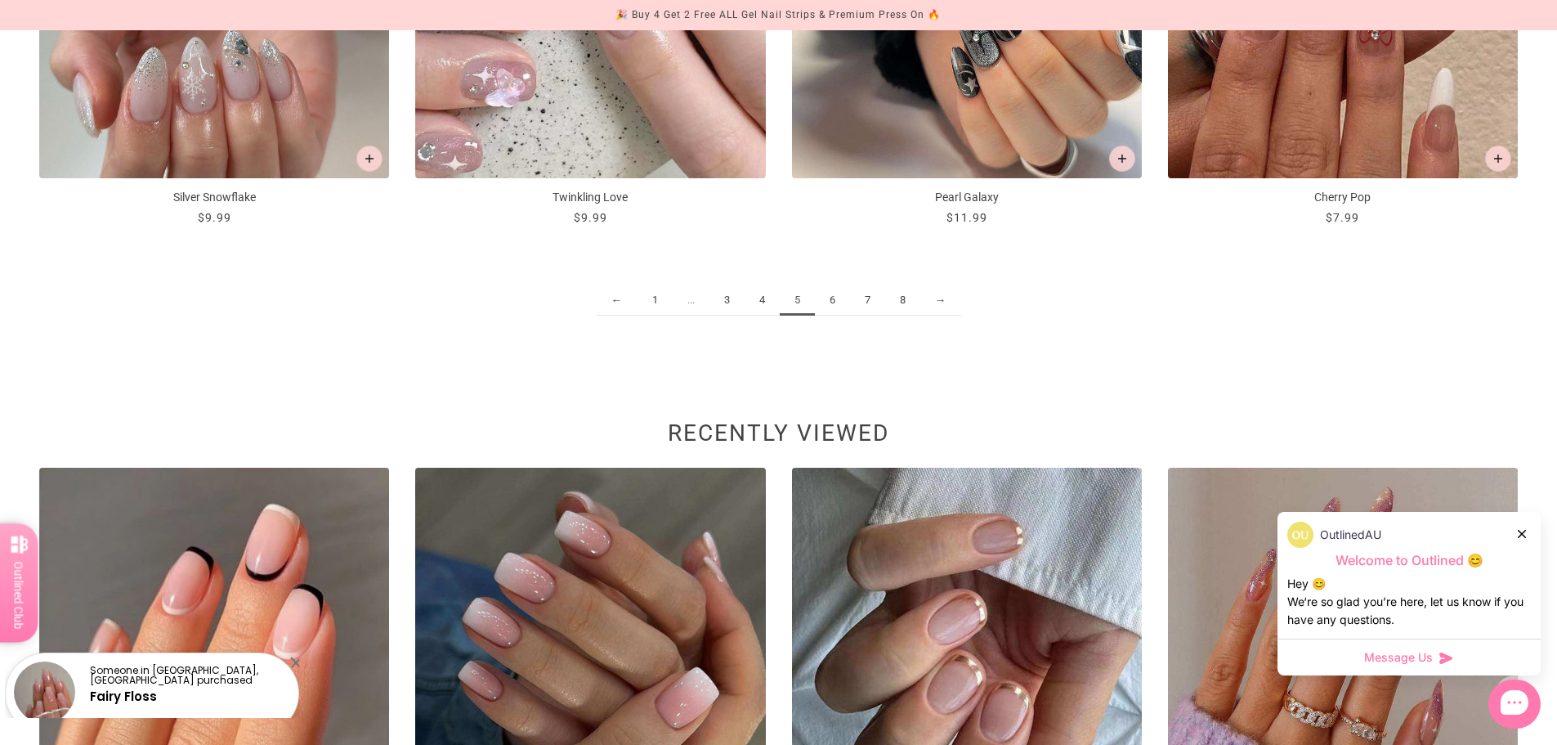
scroll to position [2698, 0]
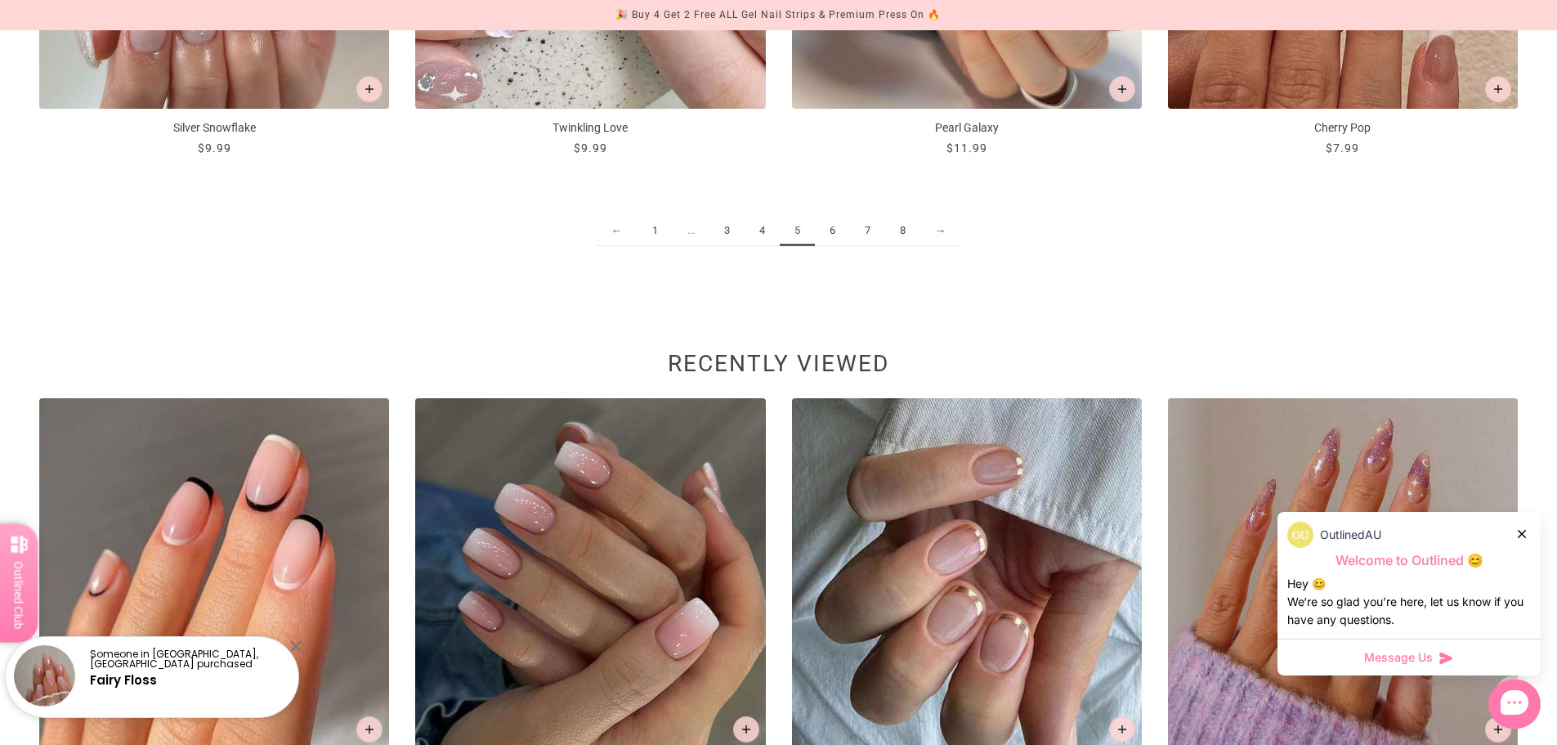
click at [830, 231] on link "6" at bounding box center [832, 231] width 35 height 30
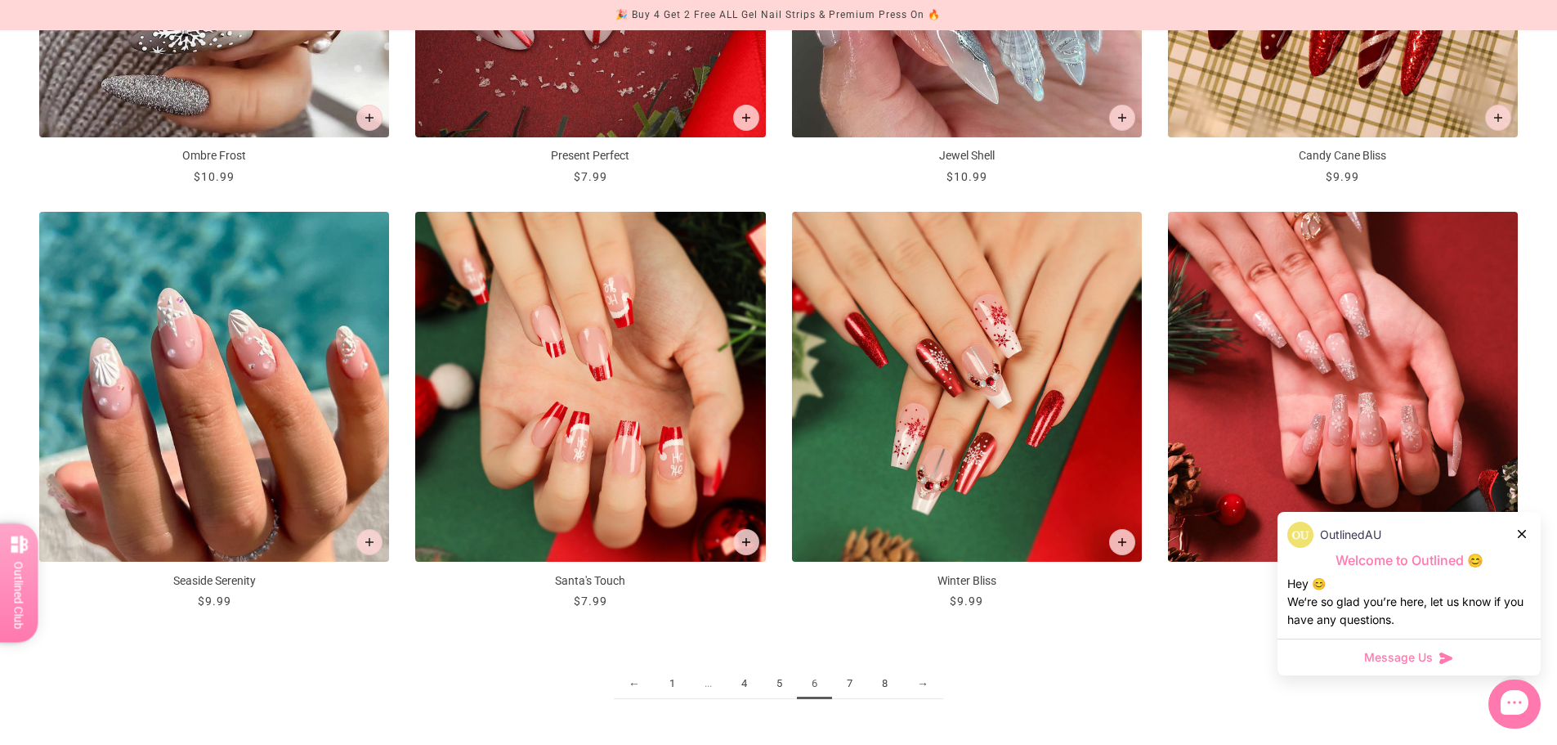
scroll to position [2289, 0]
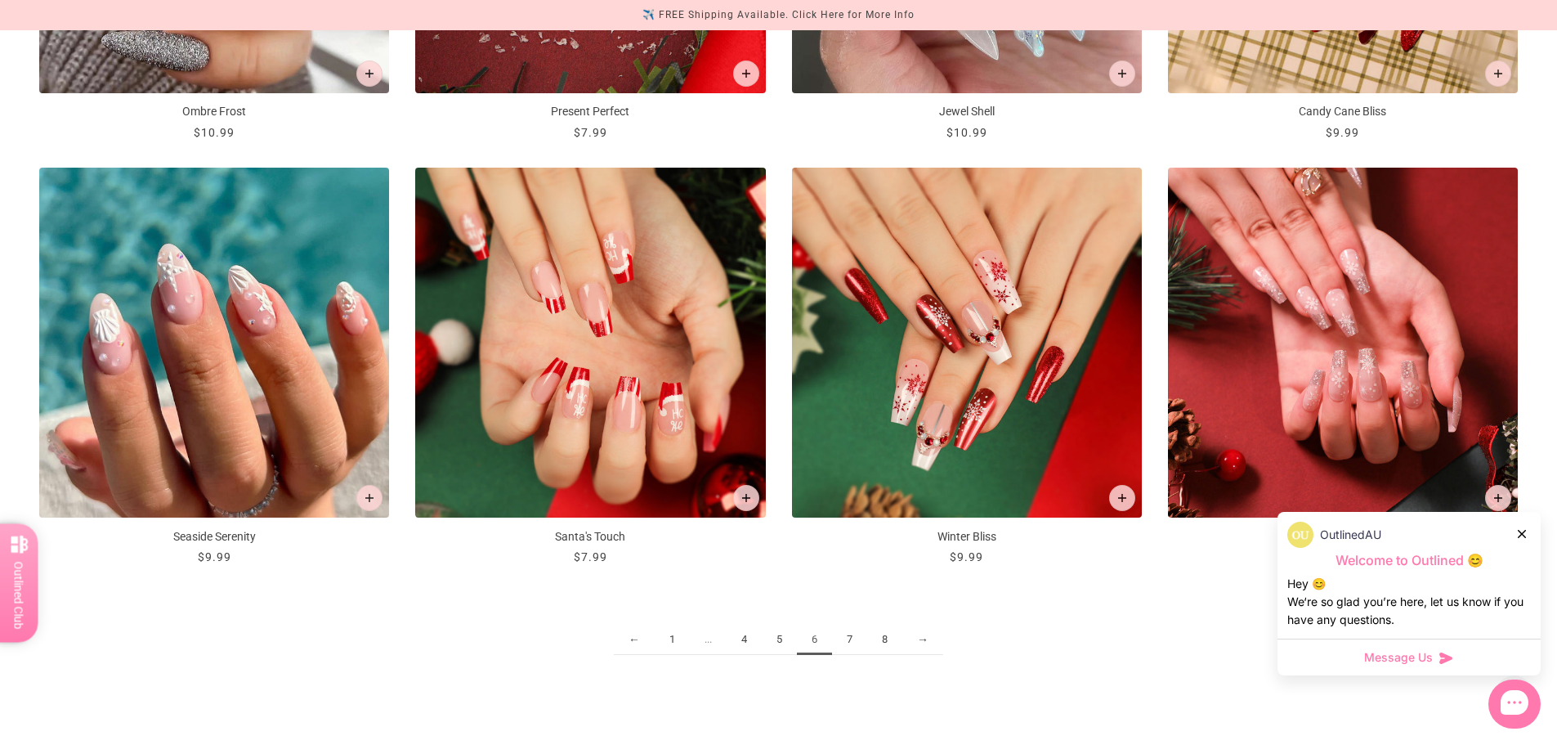
click at [849, 639] on link "7" at bounding box center [849, 640] width 35 height 30
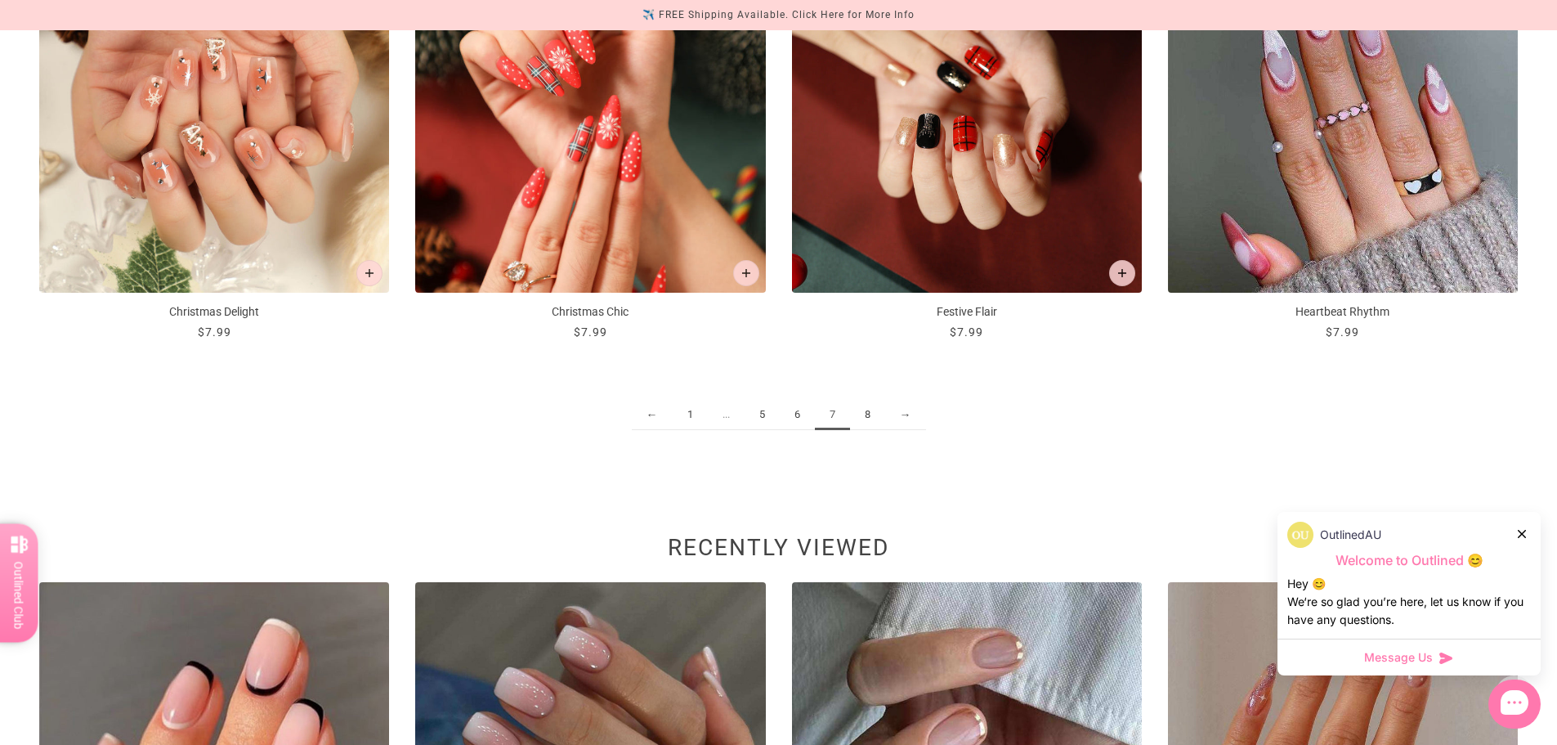
scroll to position [2535, 0]
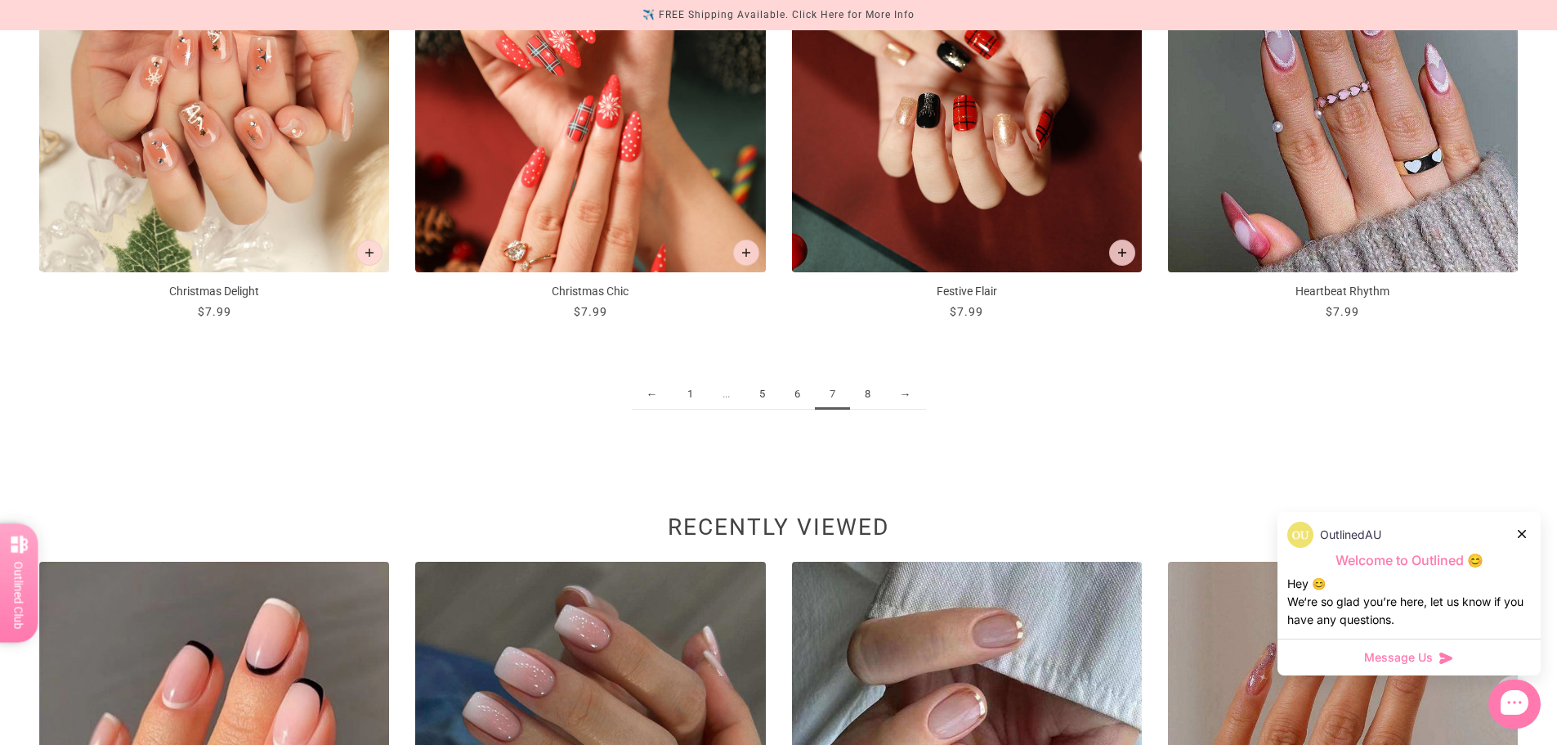
click at [859, 393] on link "8" at bounding box center [867, 394] width 35 height 30
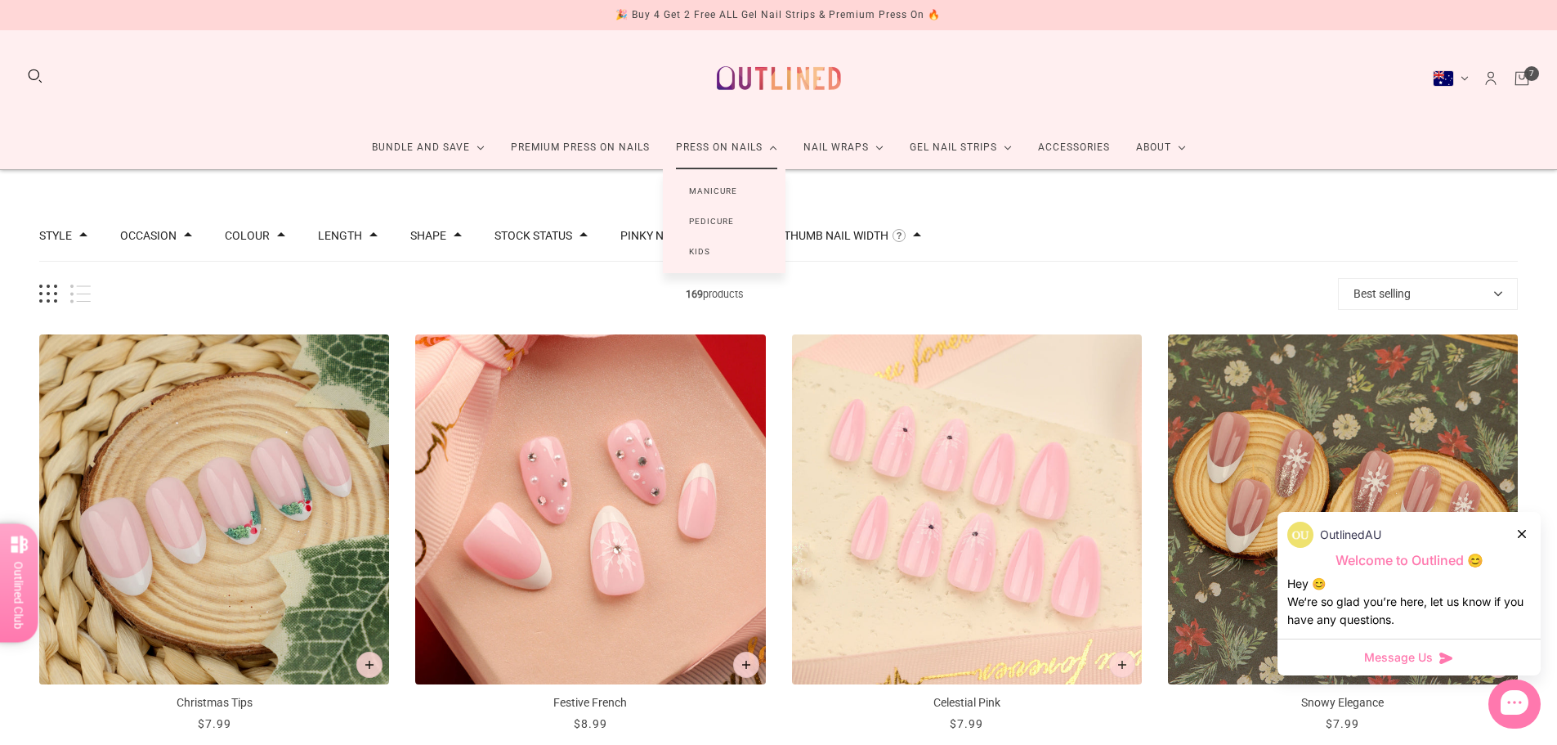
click at [704, 220] on link "Pedicure" at bounding box center [711, 221] width 97 height 30
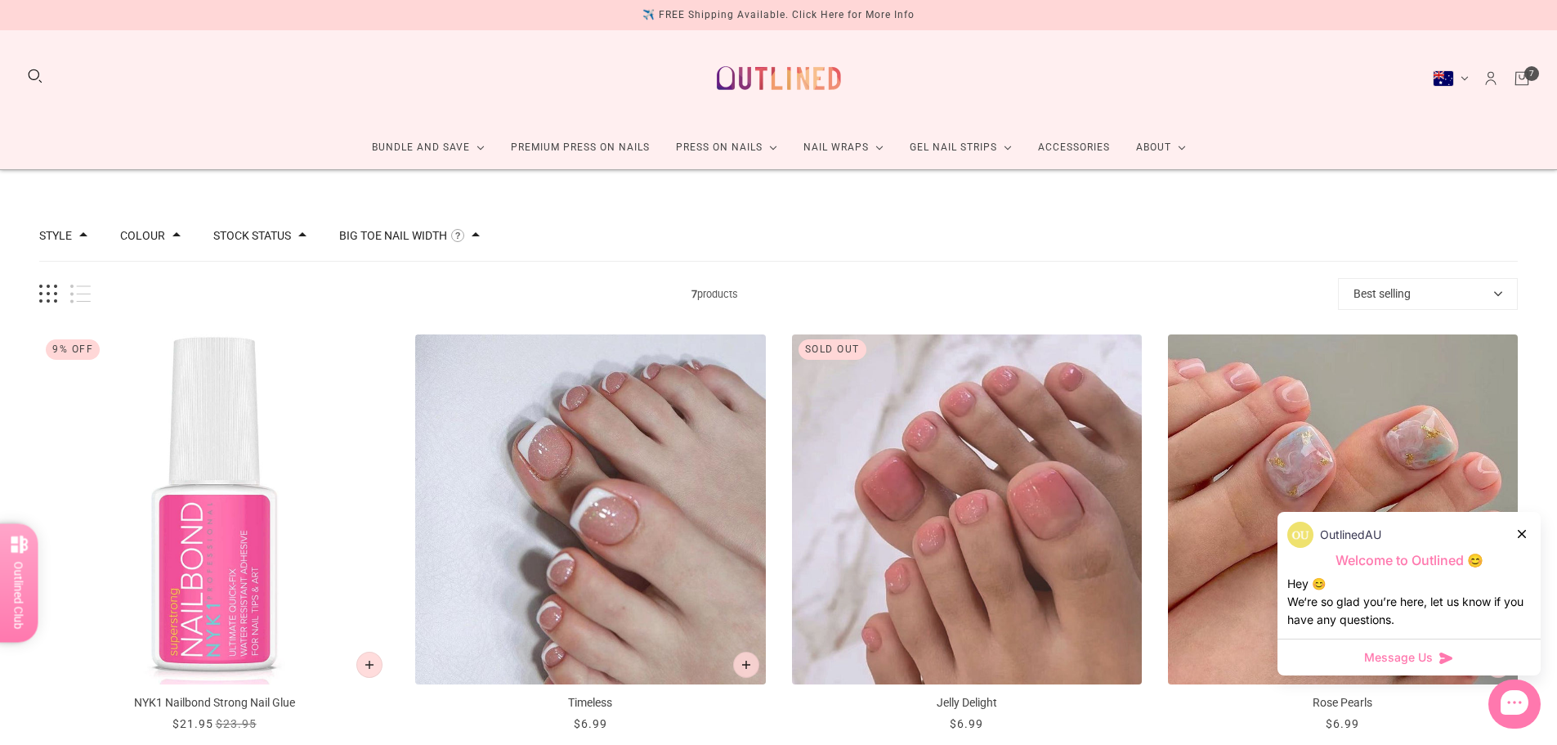
click at [1522, 74] on icon "Cart" at bounding box center [1522, 78] width 18 height 18
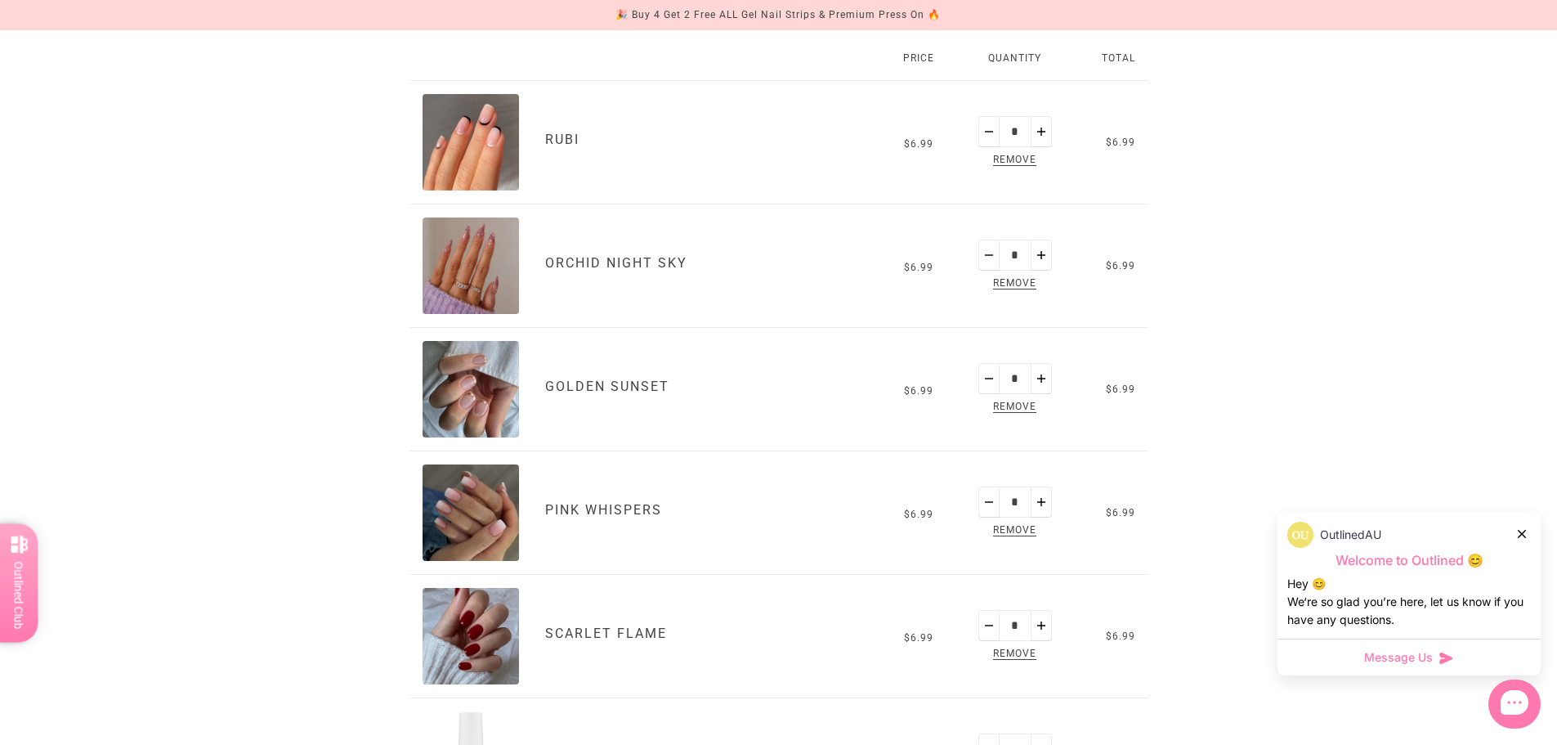
scroll to position [245, 0]
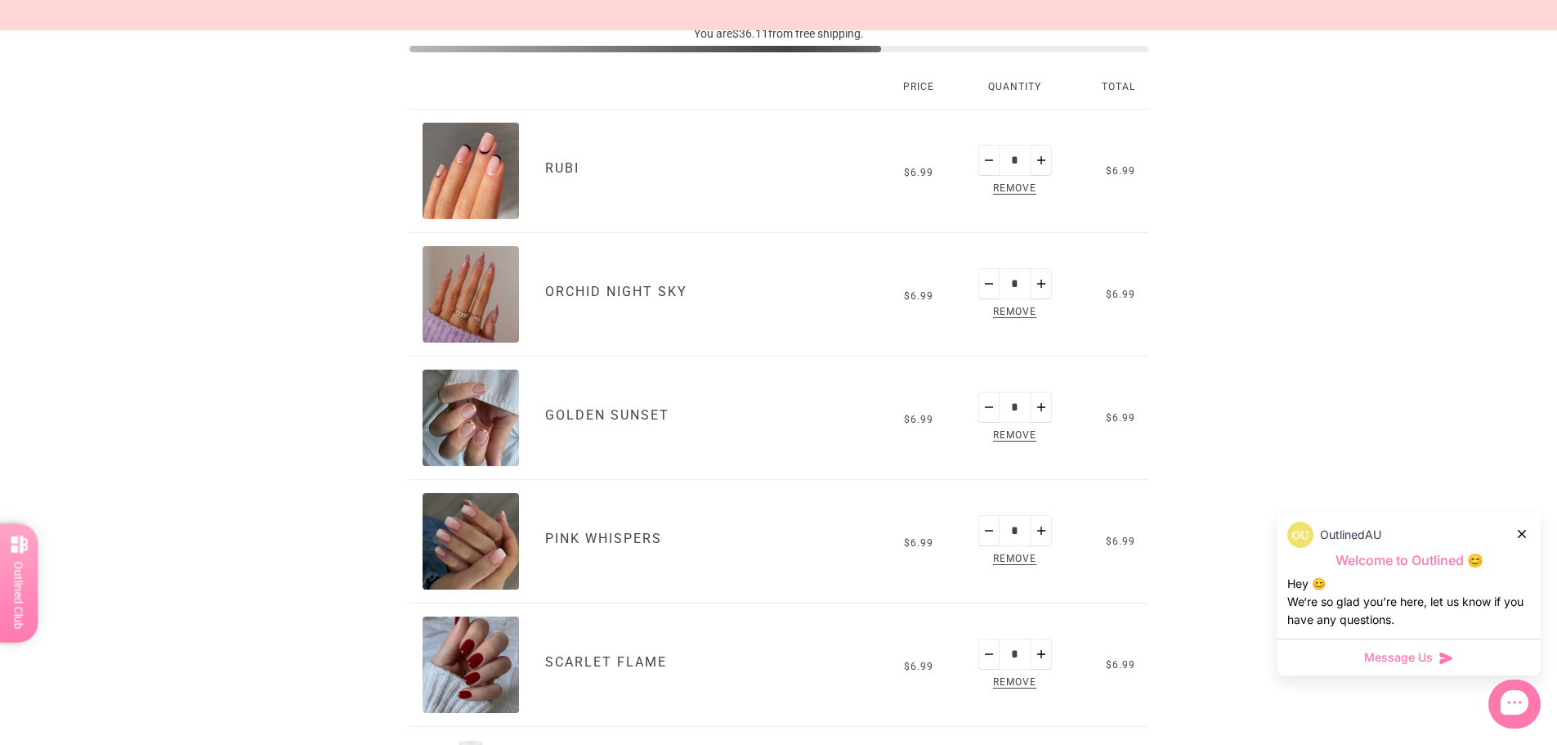
click at [1002, 310] on span "Remove" at bounding box center [1015, 312] width 50 height 19
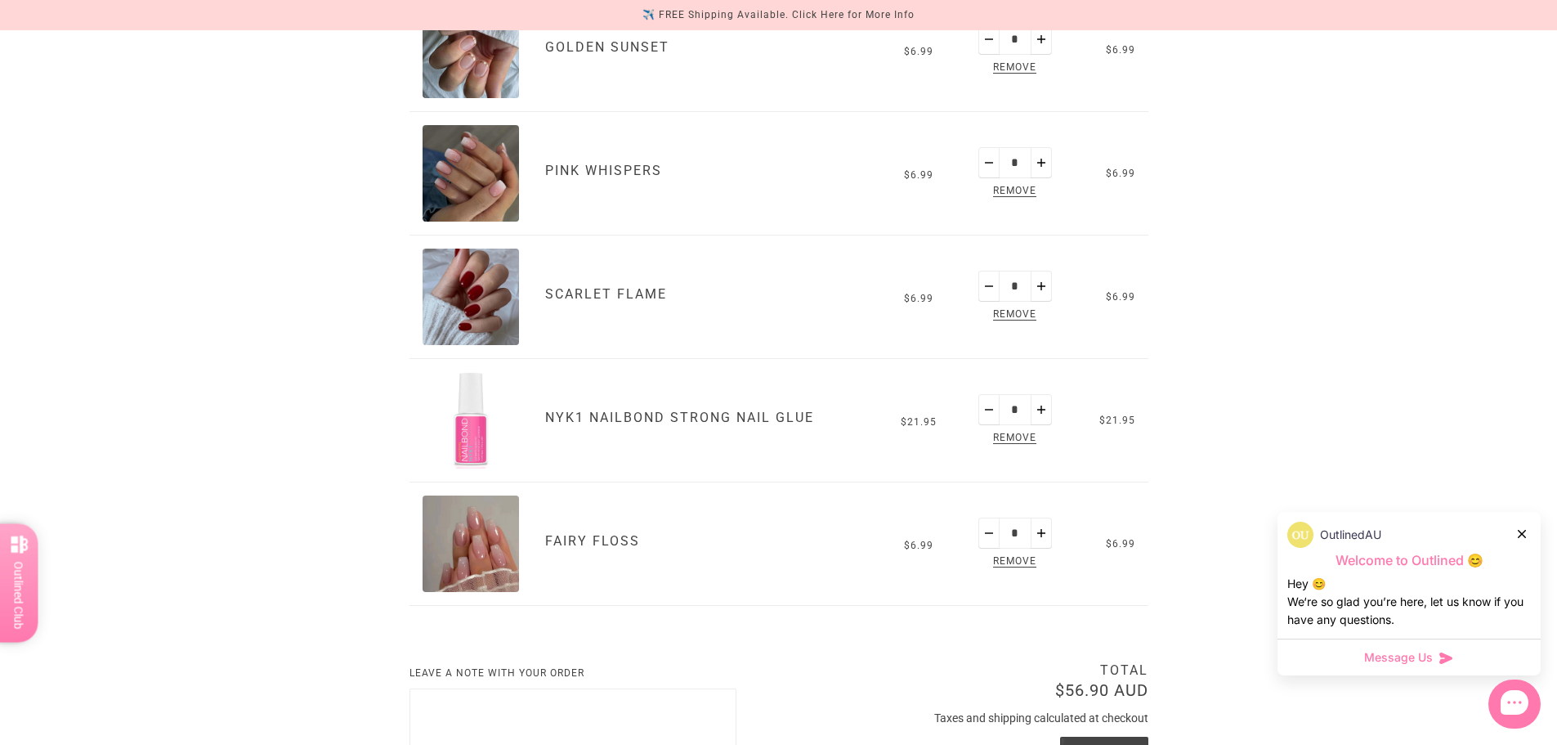
scroll to position [491, 0]
click at [1026, 436] on span "Remove" at bounding box center [1015, 437] width 50 height 19
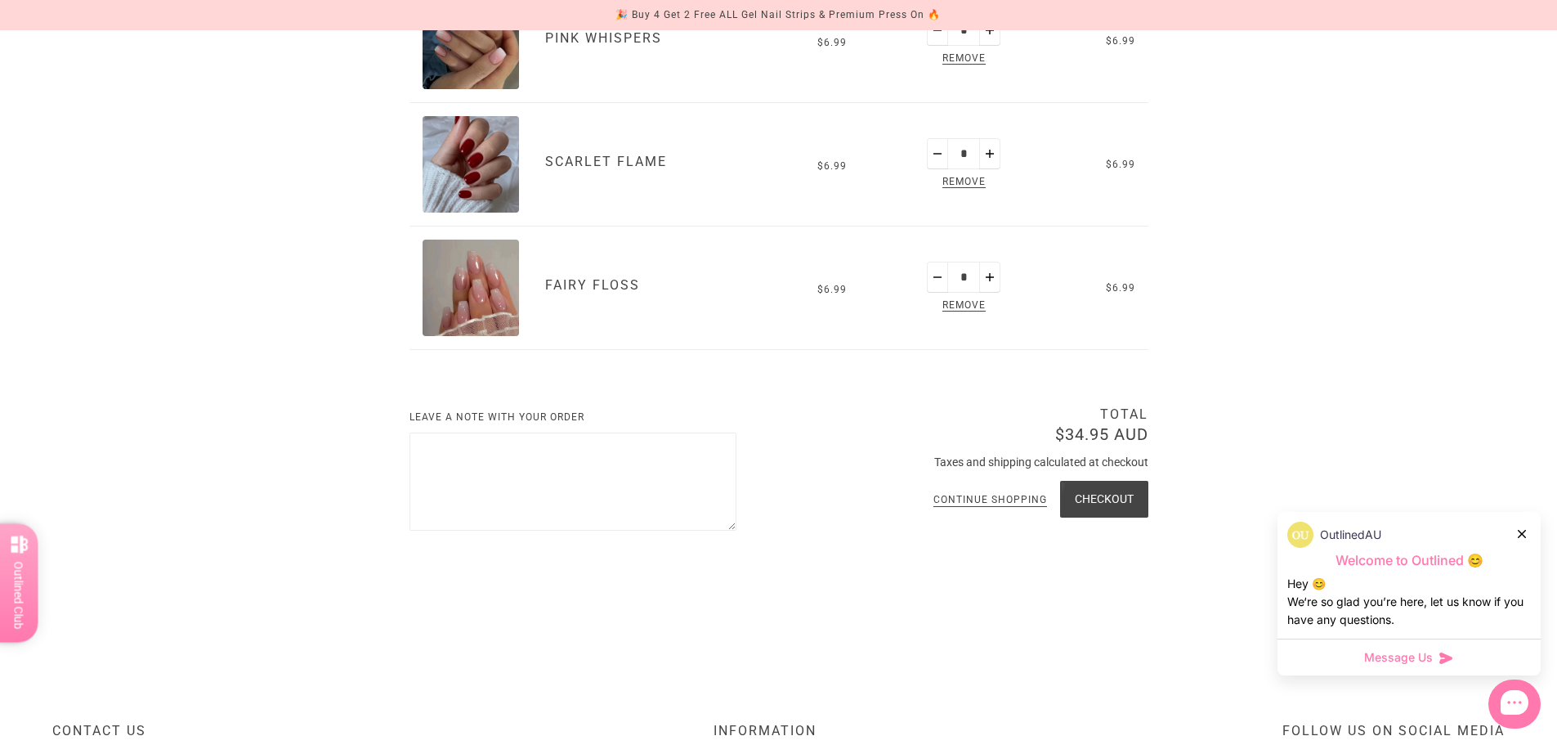
scroll to position [672, 0]
